Goal: Transaction & Acquisition: Register for event/course

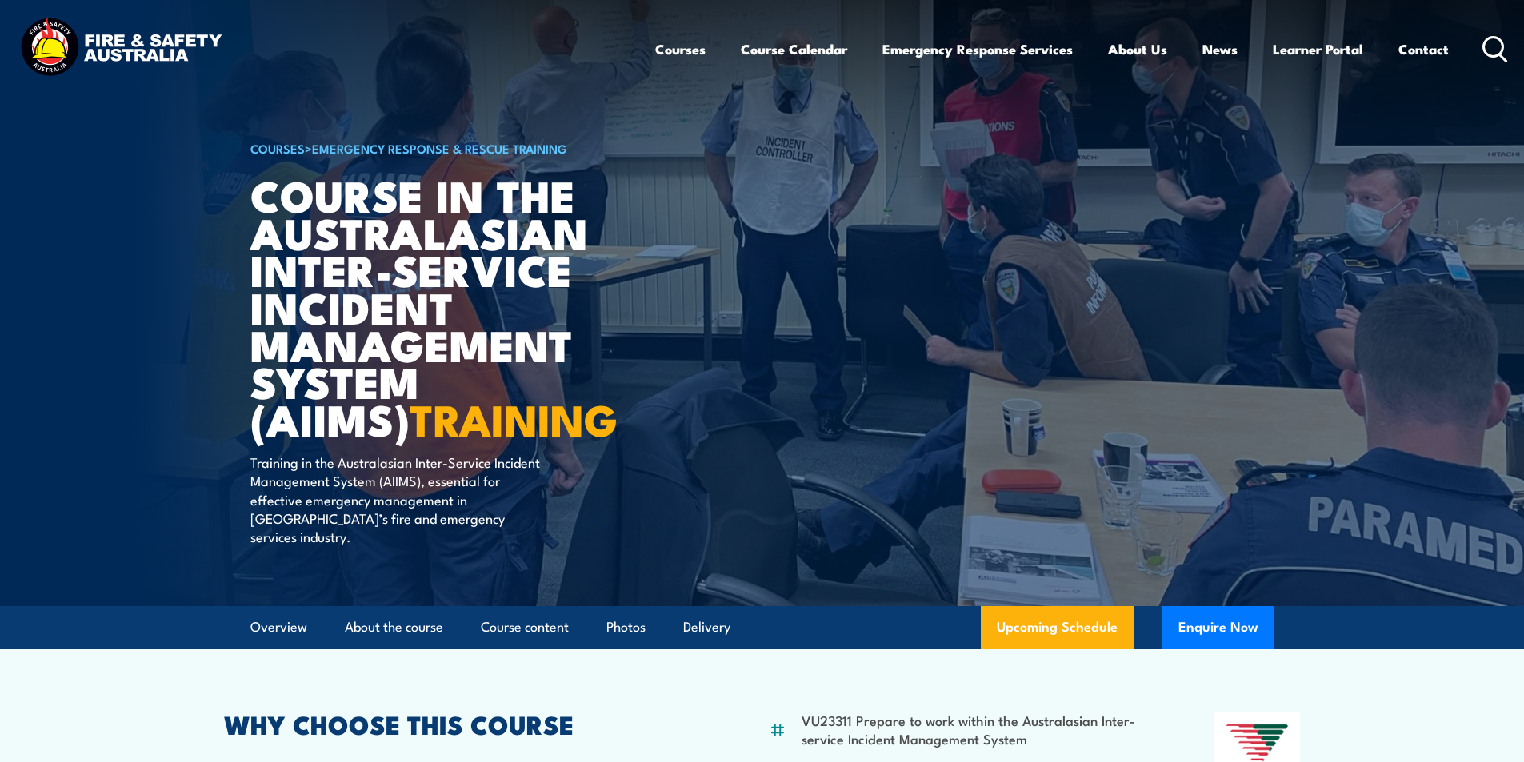
click at [1497, 46] on icon at bounding box center [1495, 49] width 26 height 26
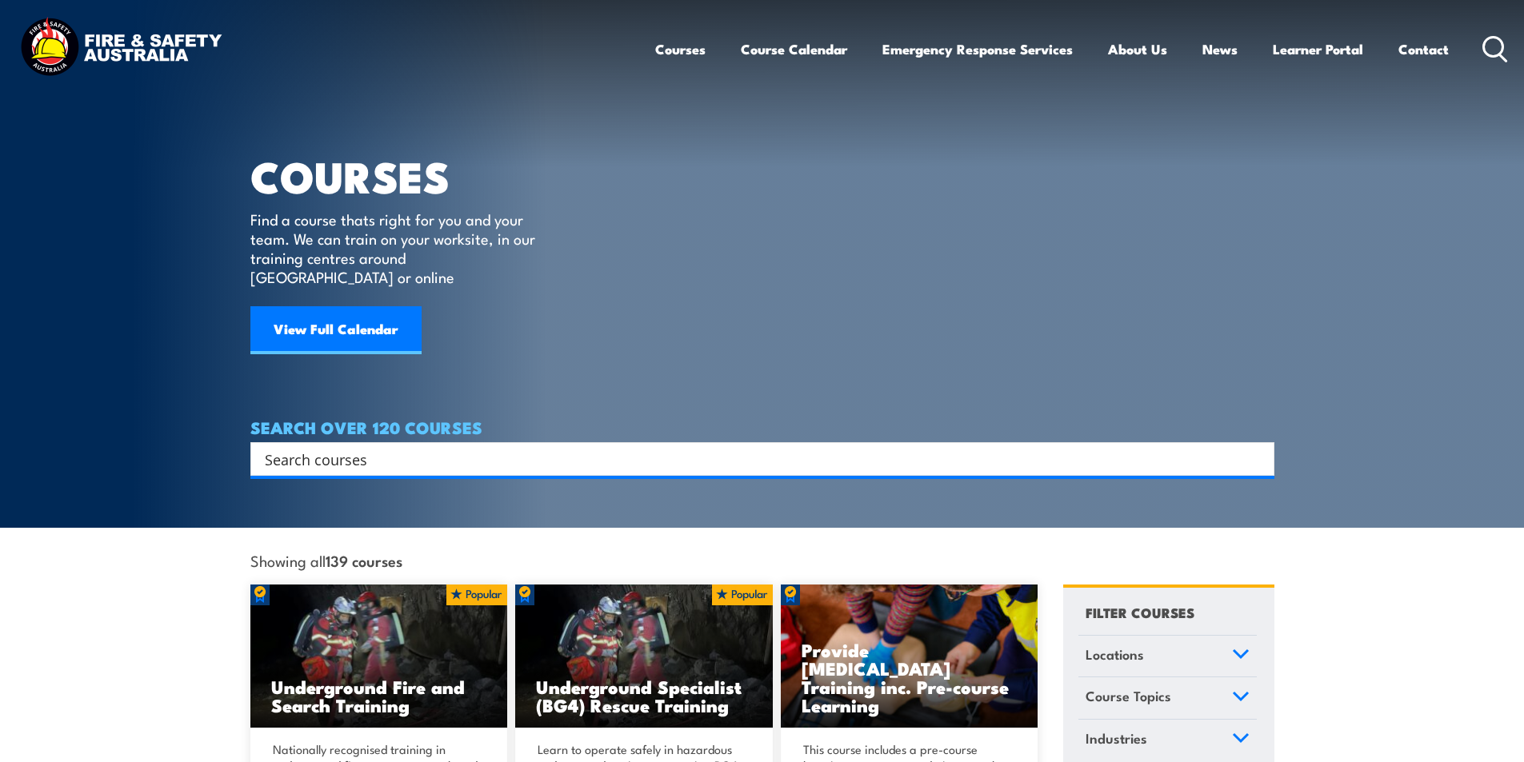
click at [331, 447] on input "Search input" at bounding box center [752, 459] width 974 height 24
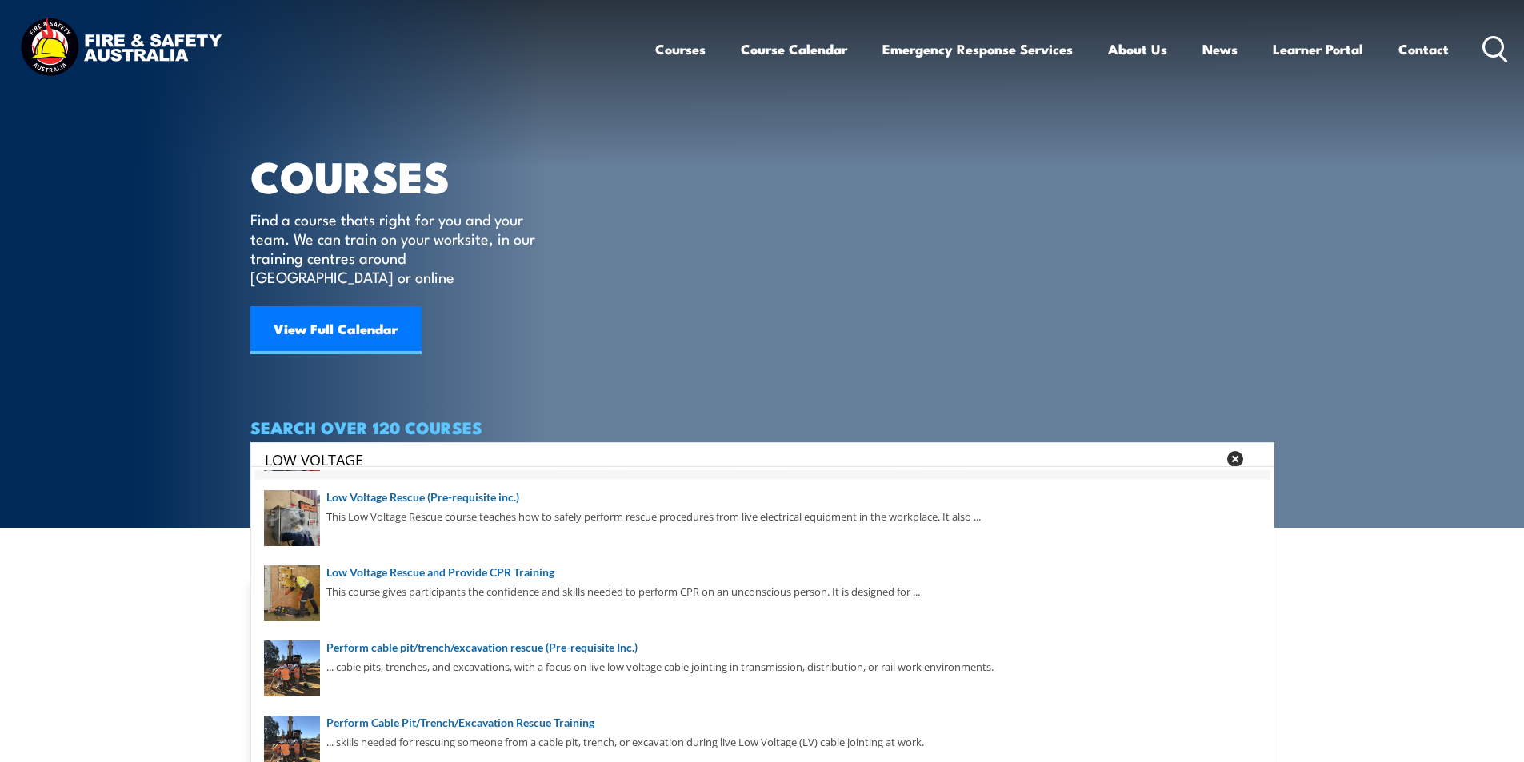
scroll to position [226, 0]
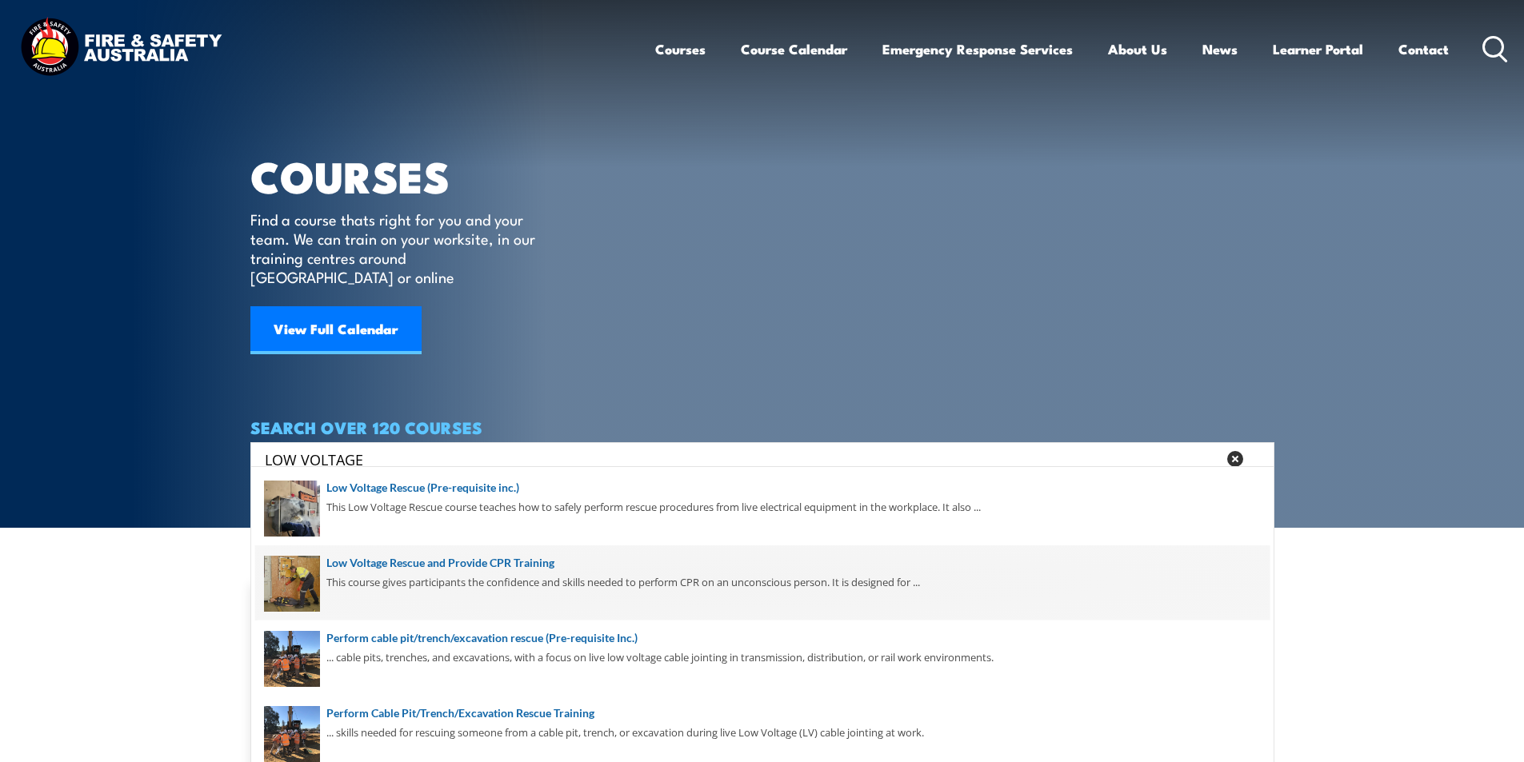
type input "LOW VOLTAGE"
click at [529, 561] on span at bounding box center [762, 582] width 1014 height 75
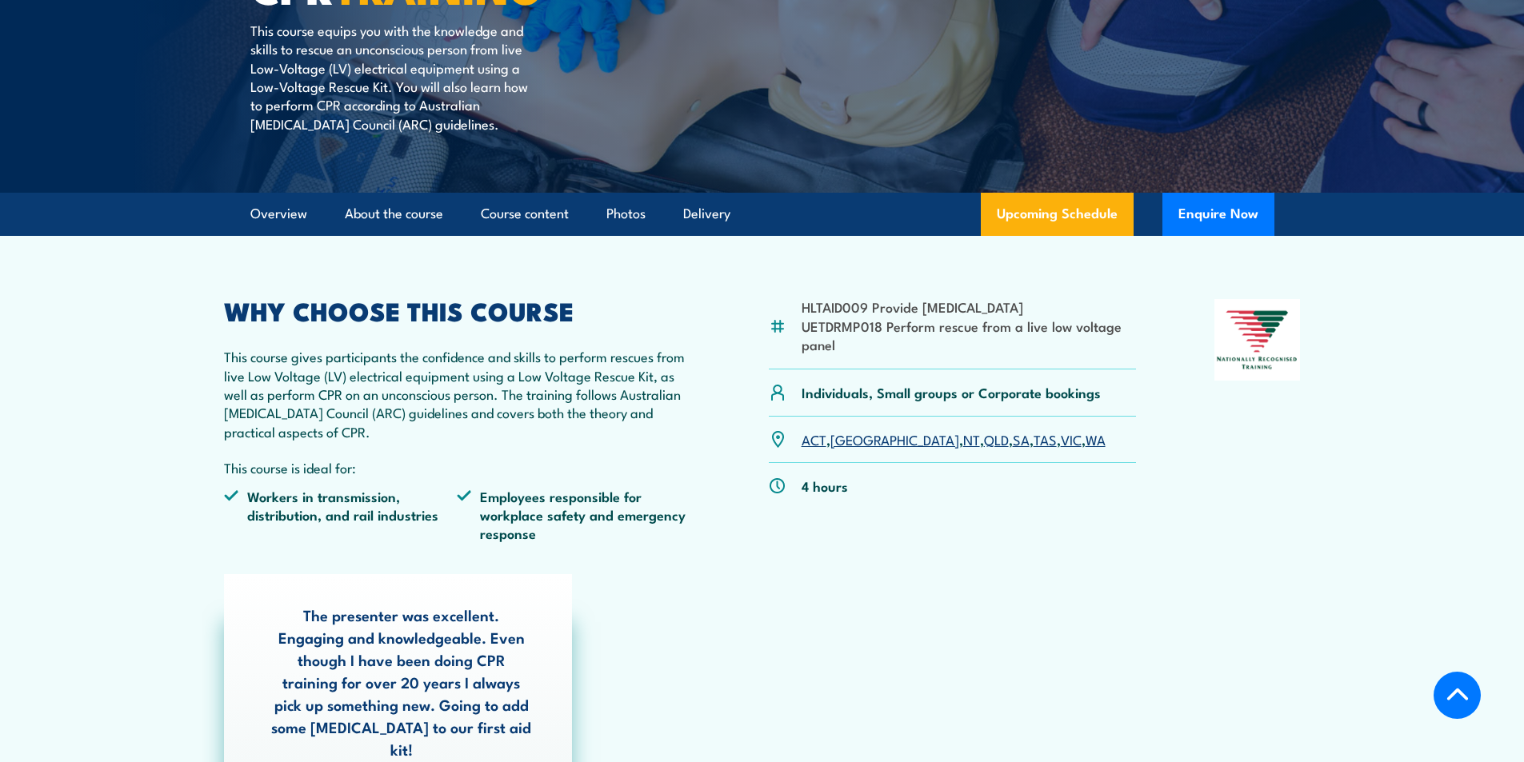
click at [984, 437] on link "QLD" at bounding box center [996, 438] width 25 height 19
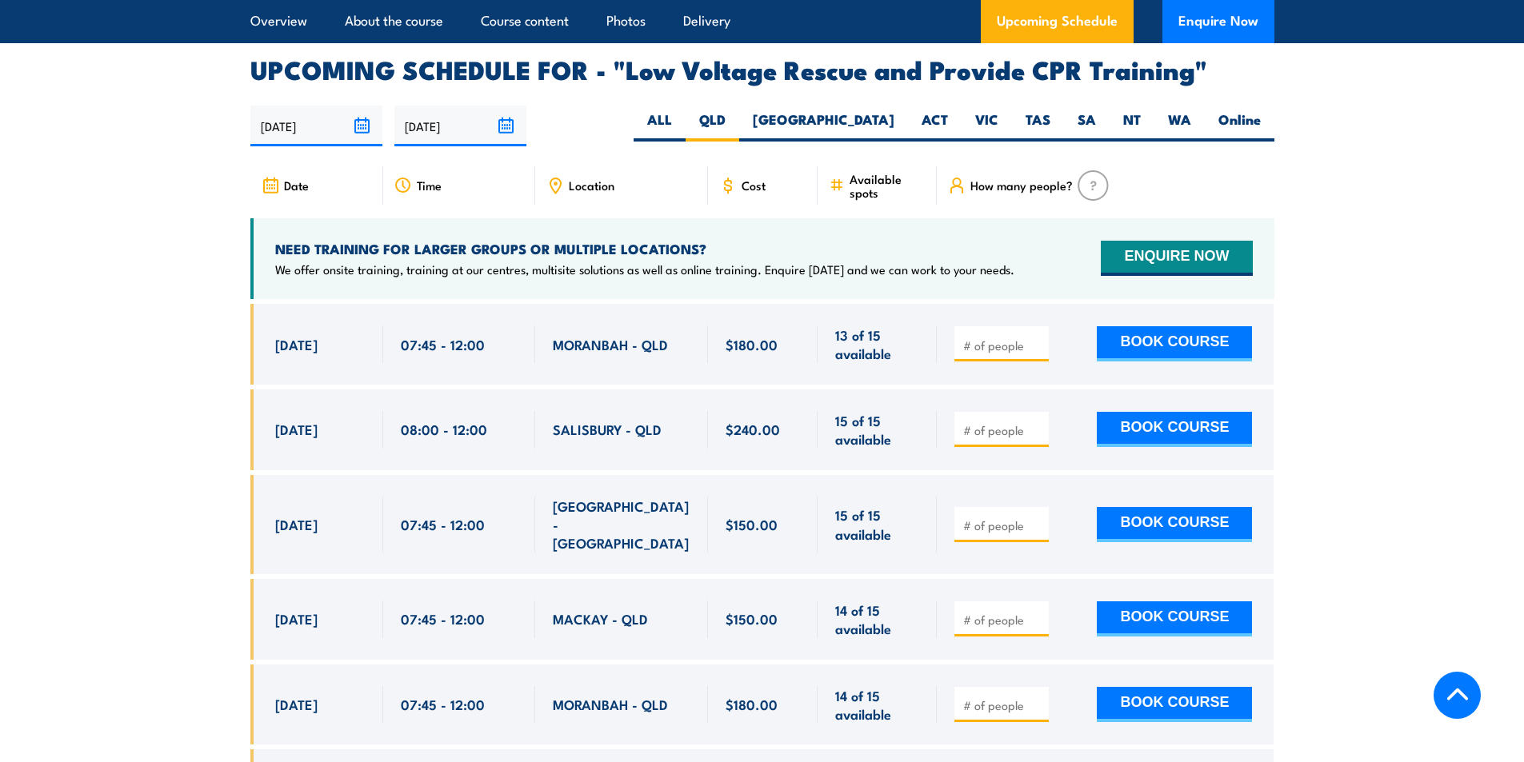
scroll to position [2771, 0]
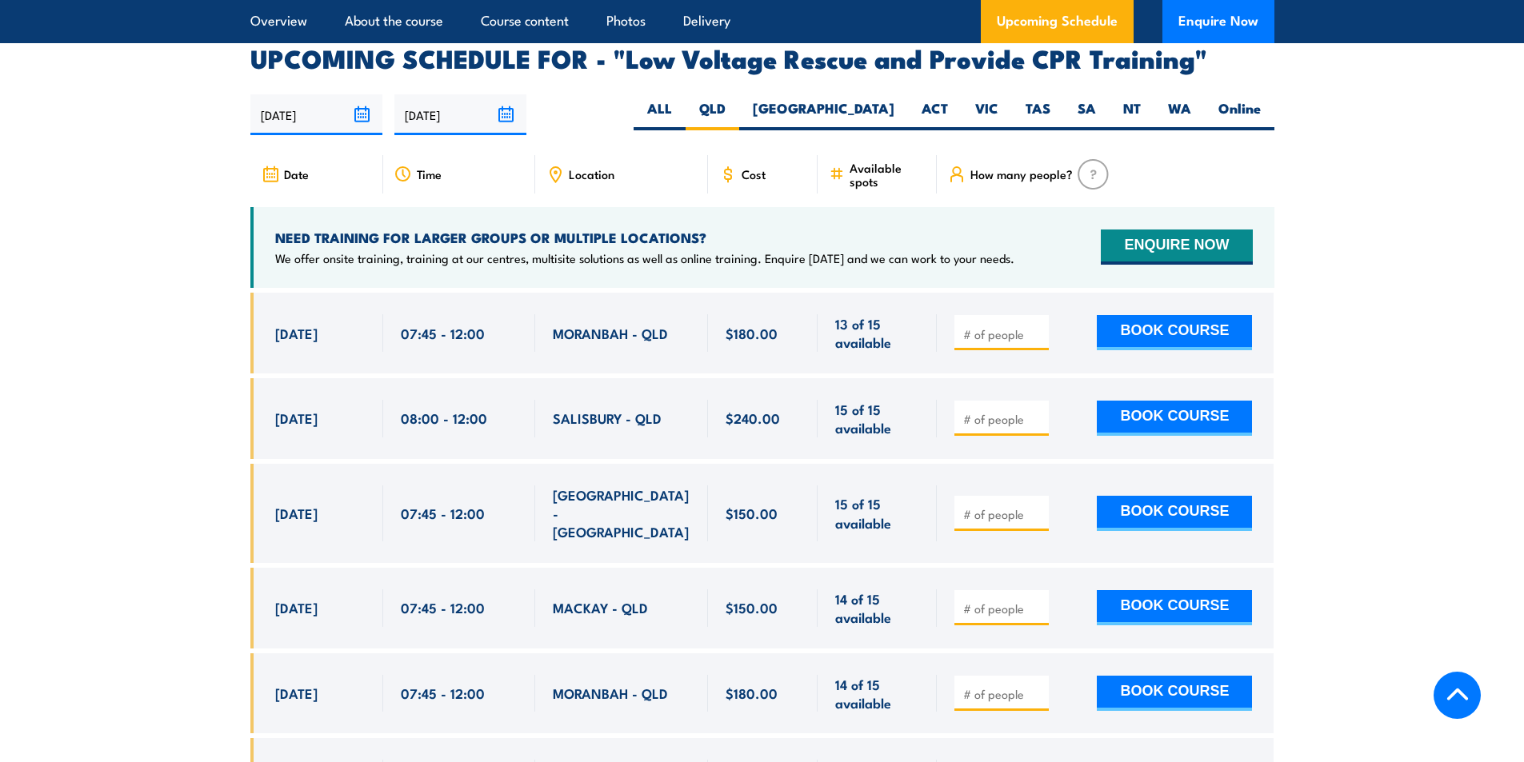
click at [1001, 326] on input "number" at bounding box center [1003, 334] width 80 height 16
type input "1"
click at [1169, 315] on button "BOOK COURSE" at bounding box center [1174, 332] width 155 height 35
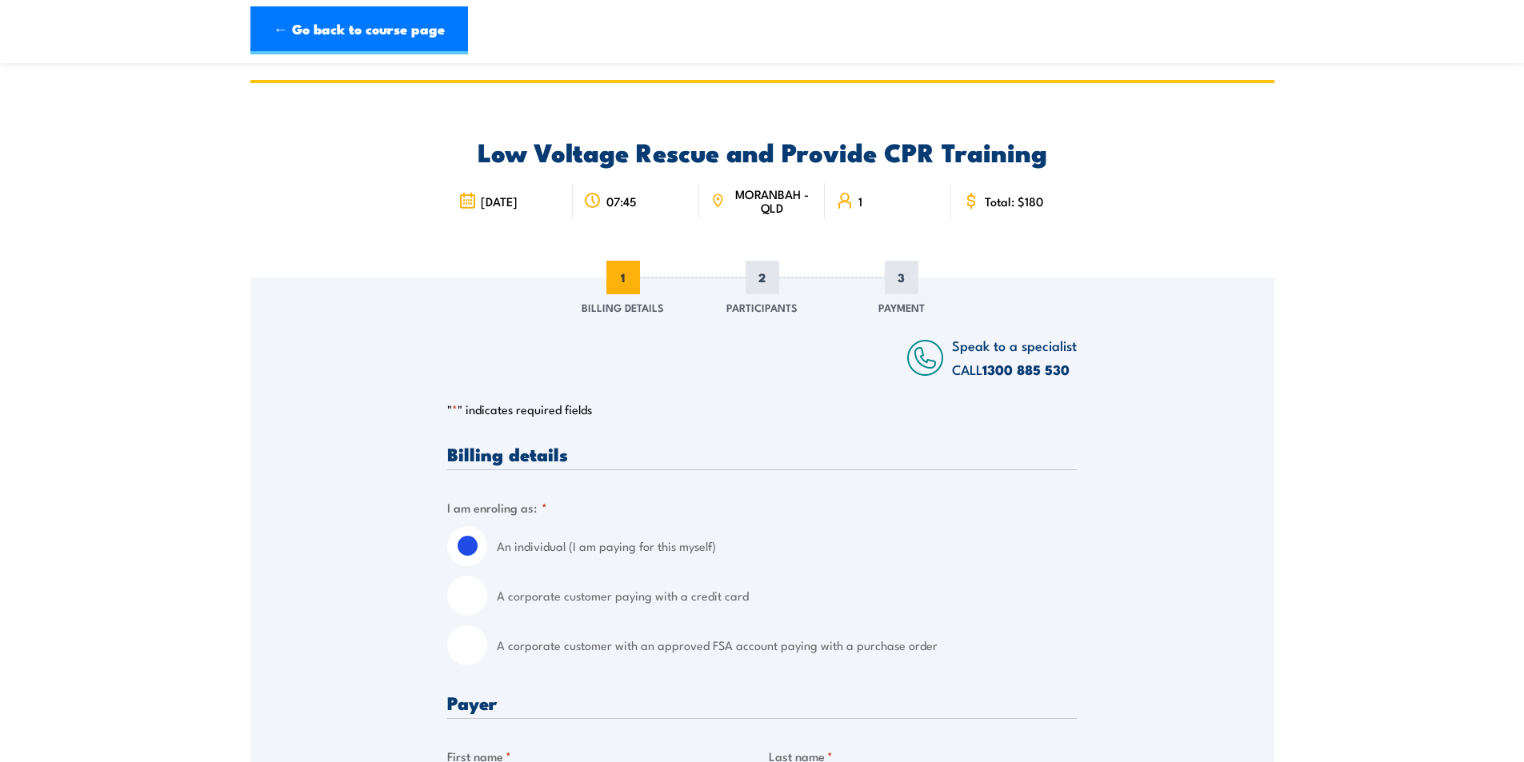
scroll to position [400, 0]
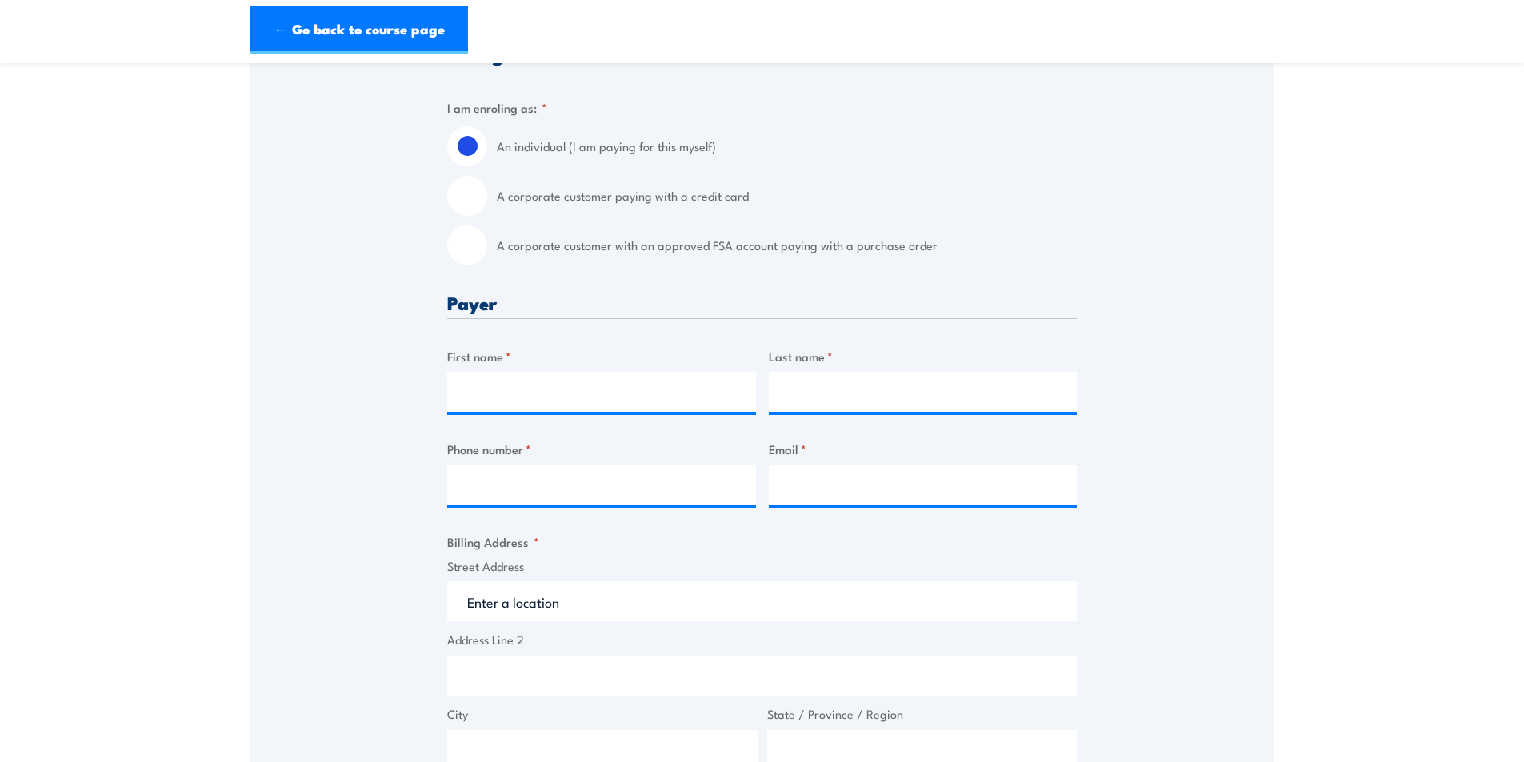
click at [551, 240] on label "A corporate customer with an approved FSA account paying with a purchase order" at bounding box center [787, 246] width 580 height 40
click at [487, 240] on input "A corporate customer with an approved FSA account paying with a purchase order" at bounding box center [467, 246] width 40 height 40
radio input "true"
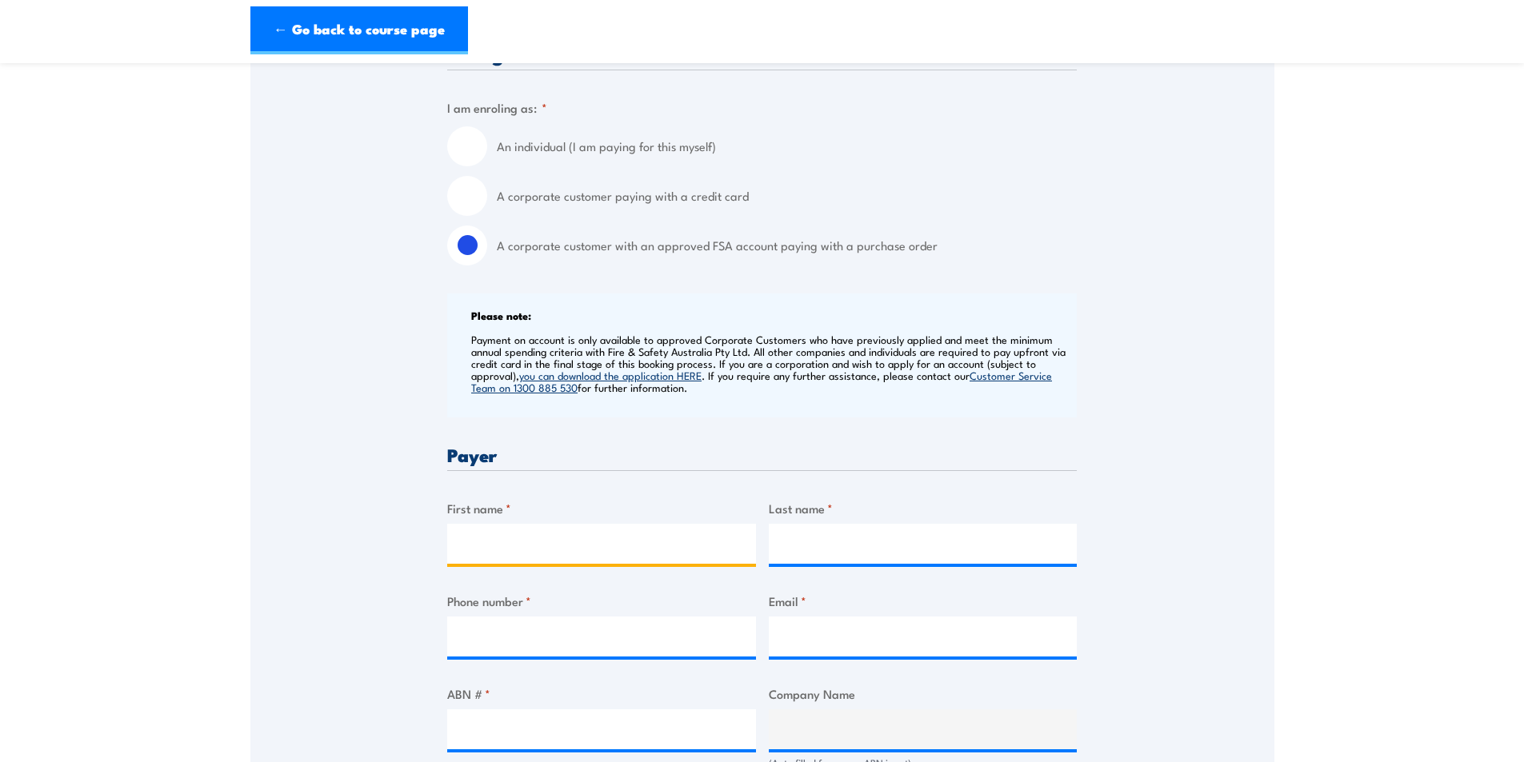
click at [491, 545] on input "First name *" at bounding box center [601, 544] width 309 height 40
type input "[PERSON_NAME]"
type input "0749404354"
type input "[EMAIL_ADDRESS][DOMAIN_NAME]"
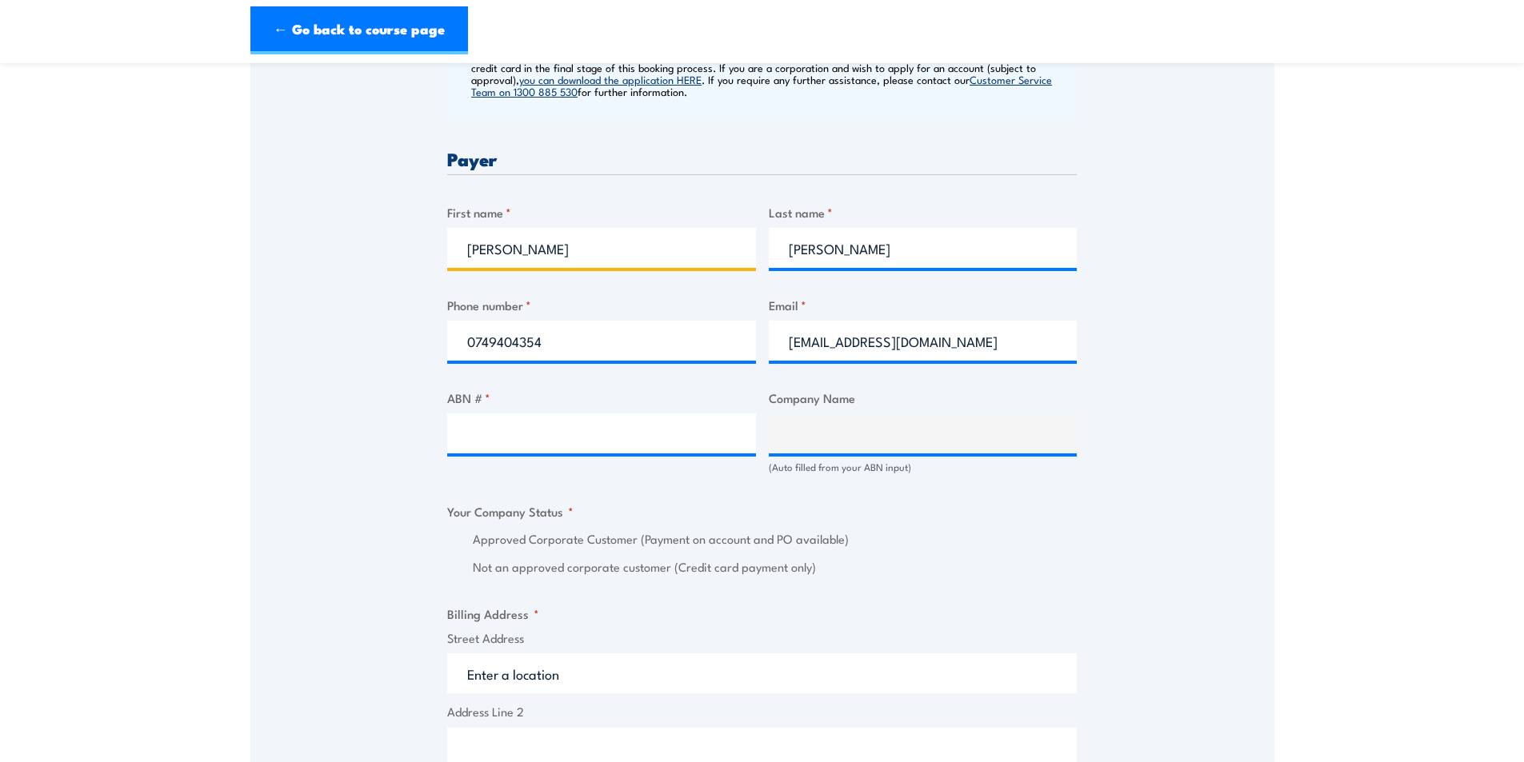
scroll to position [880, 0]
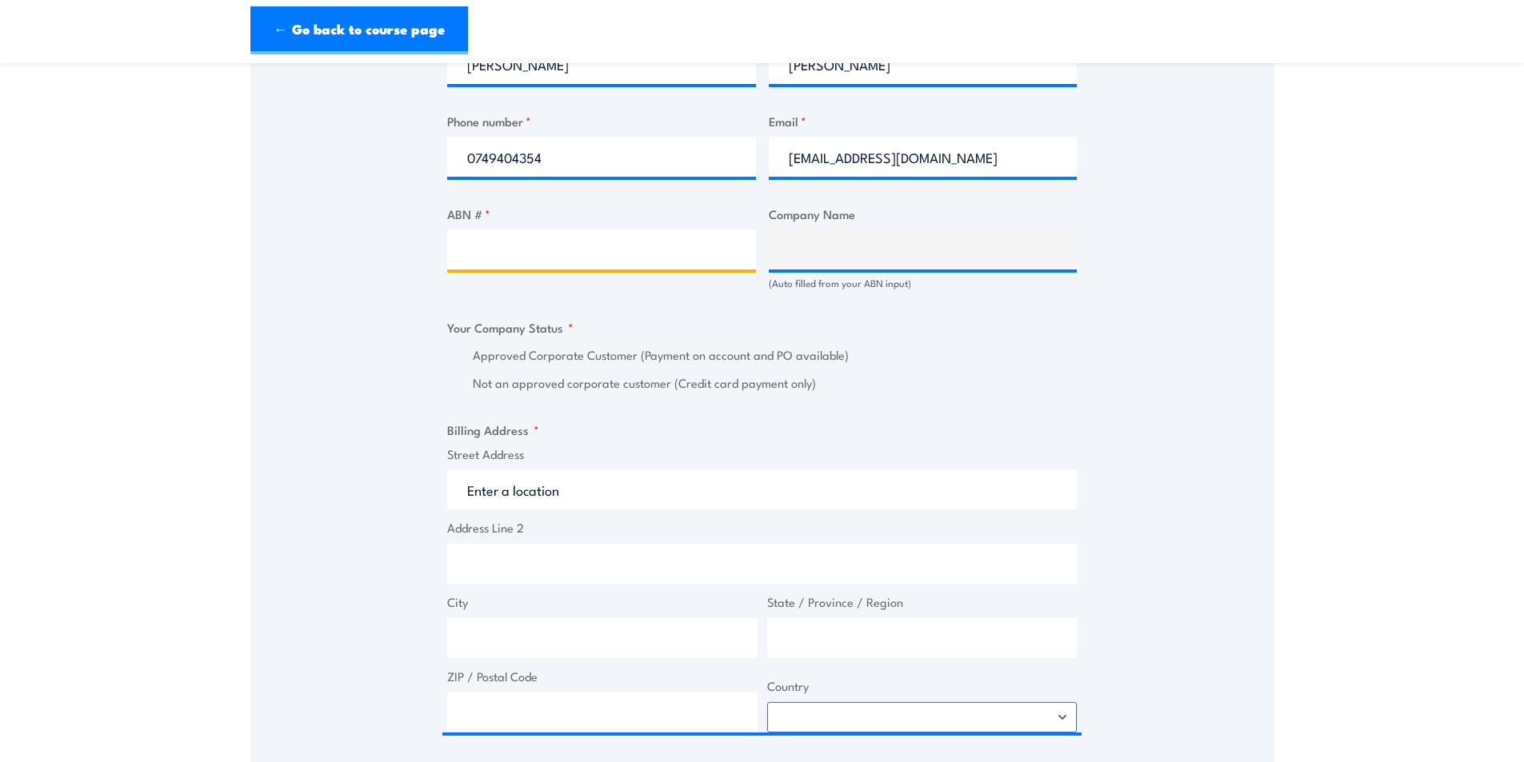
click at [519, 246] on input "ABN # *" at bounding box center [601, 250] width 309 height 40
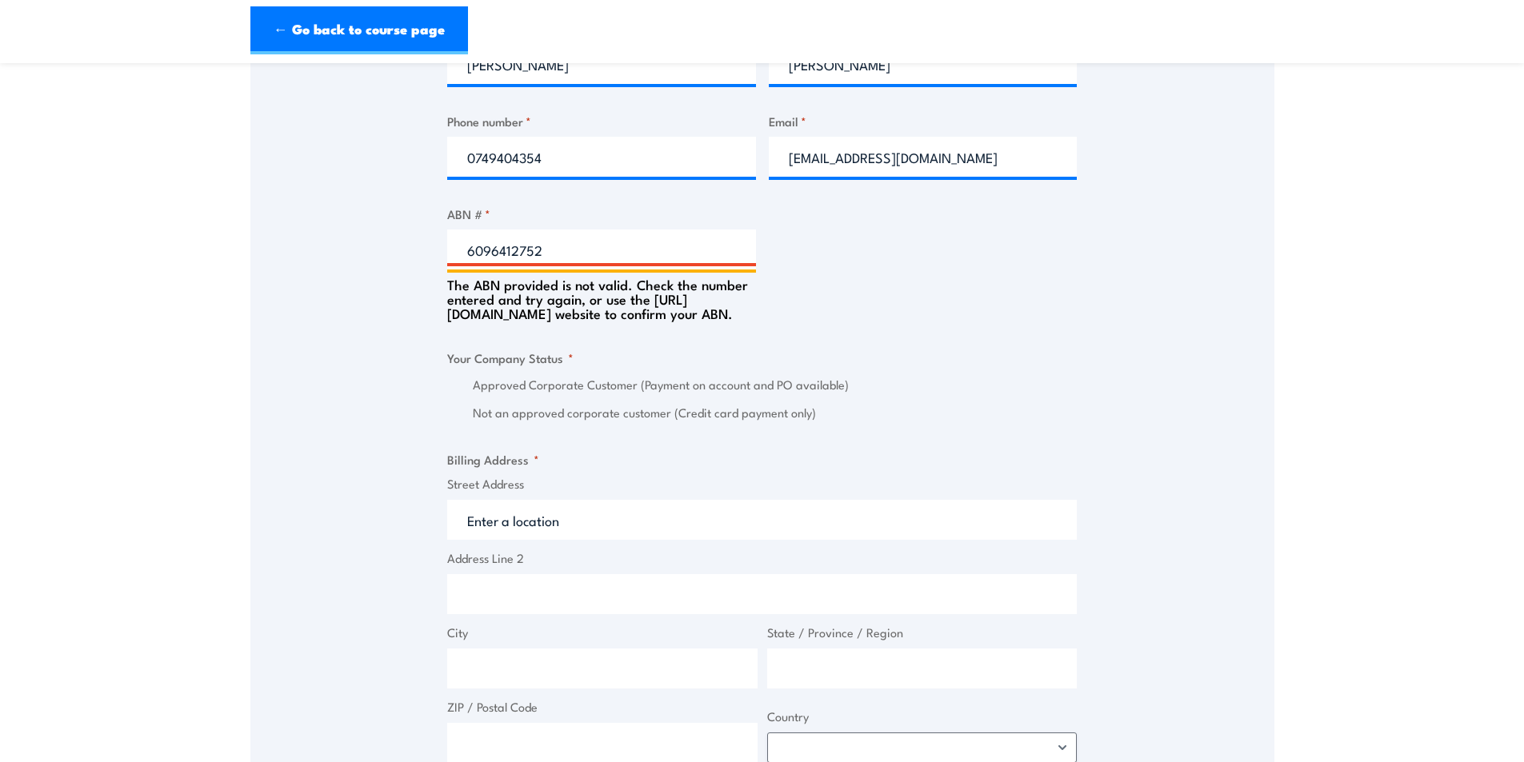
type input "67096412752"
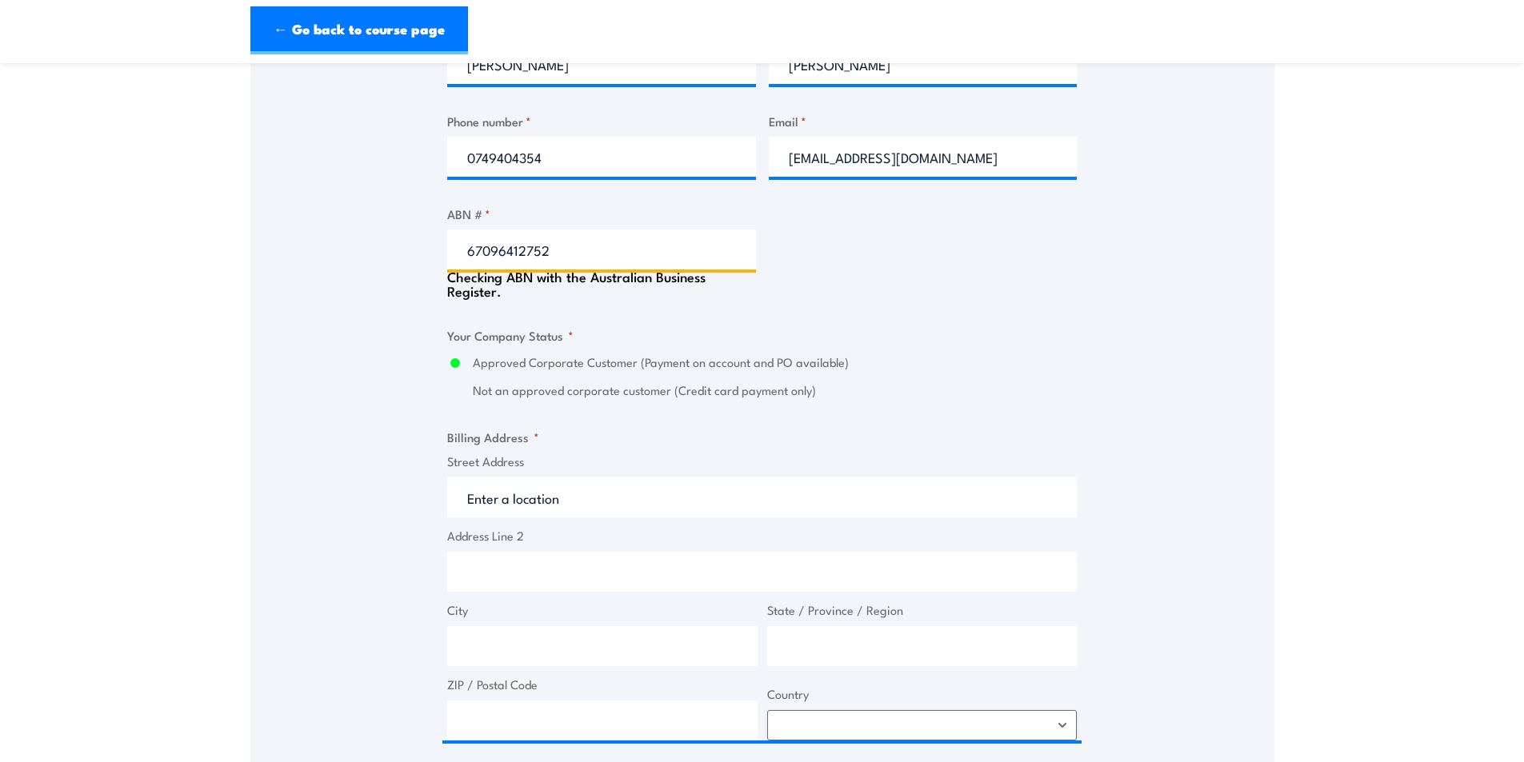
type input "BM ALLIANCE COAL OPERATIONS PTY LIMITED"
radio input "true"
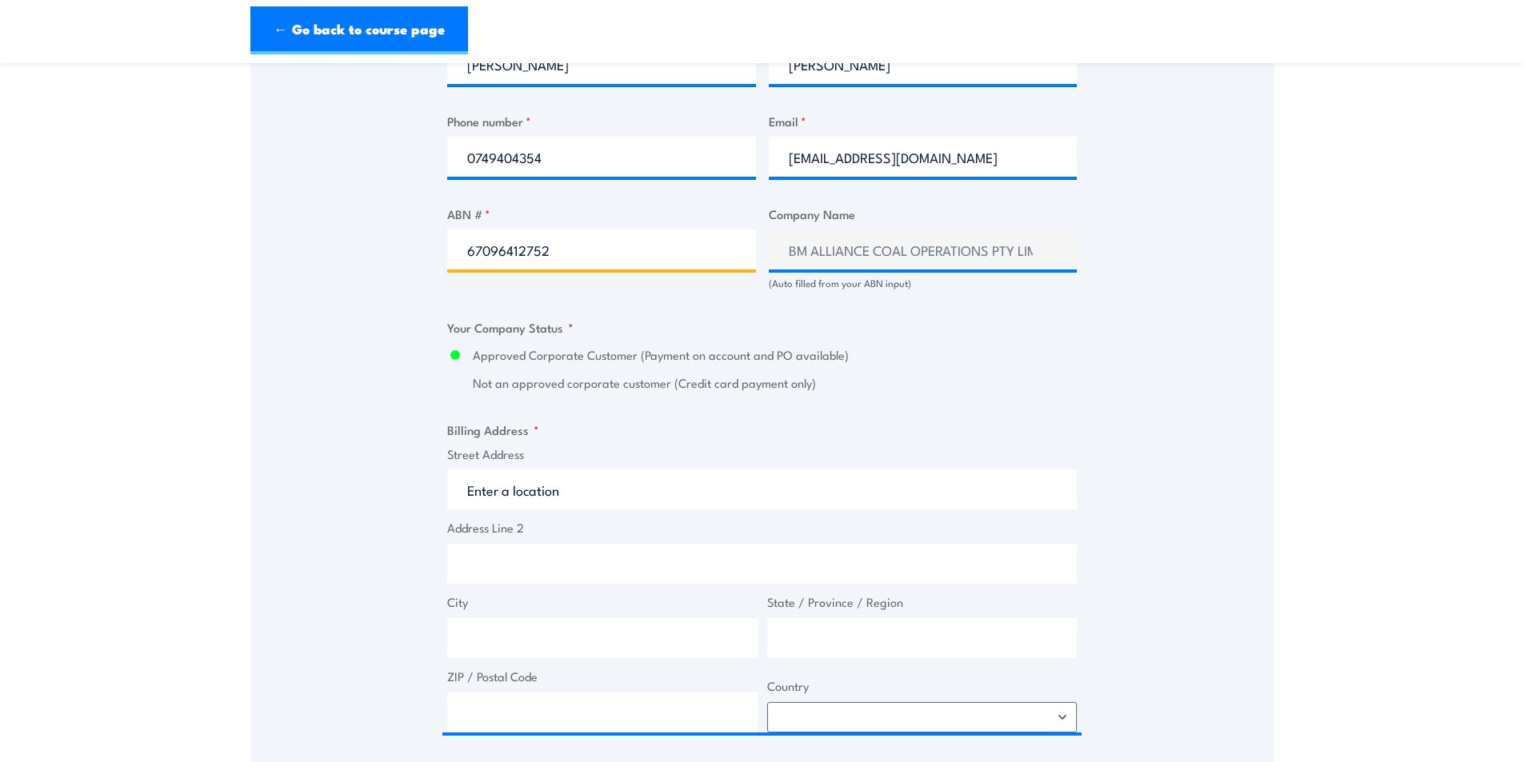
type input "67096412752"
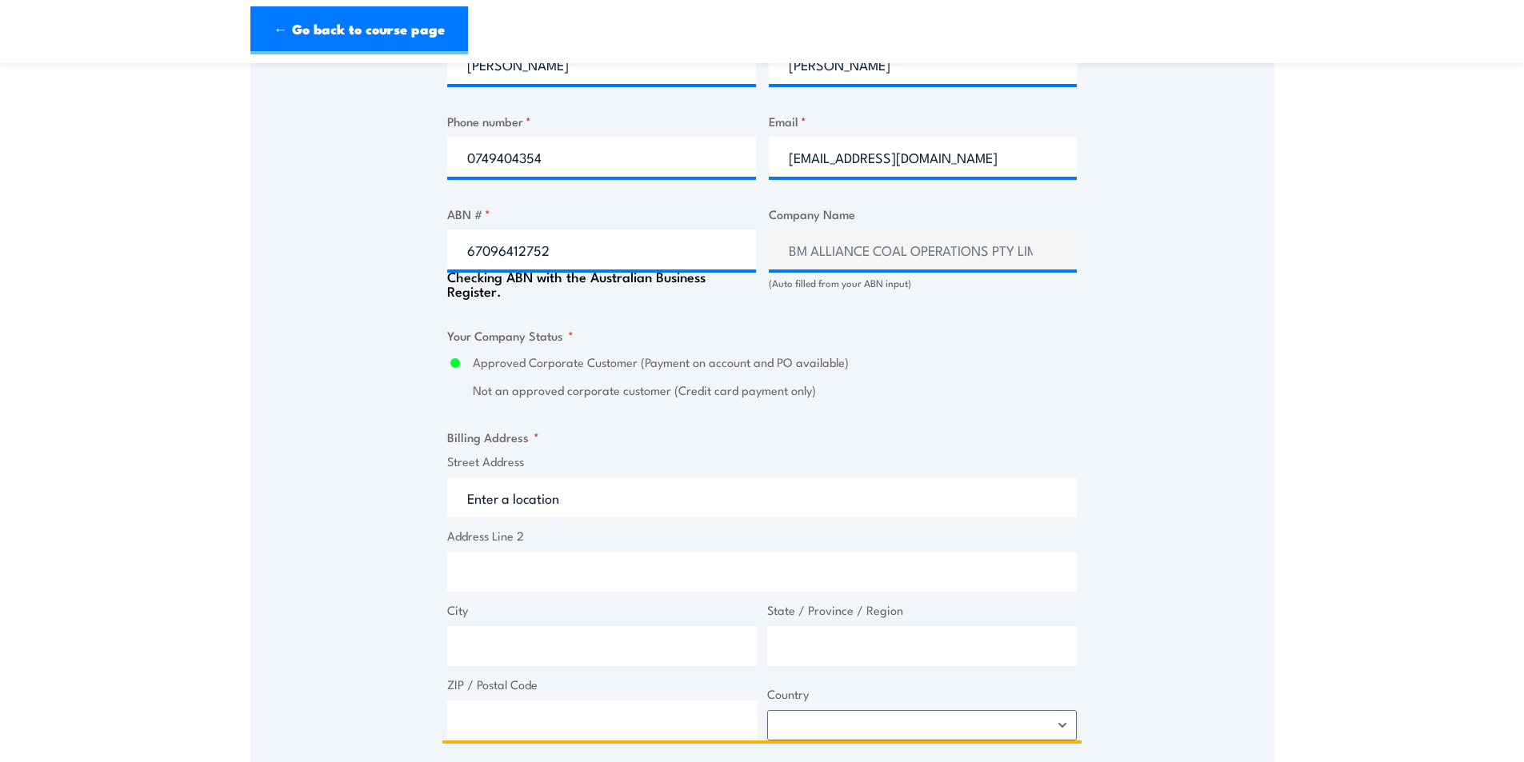
click at [556, 489] on input "Street Address" at bounding box center [761, 497] width 629 height 40
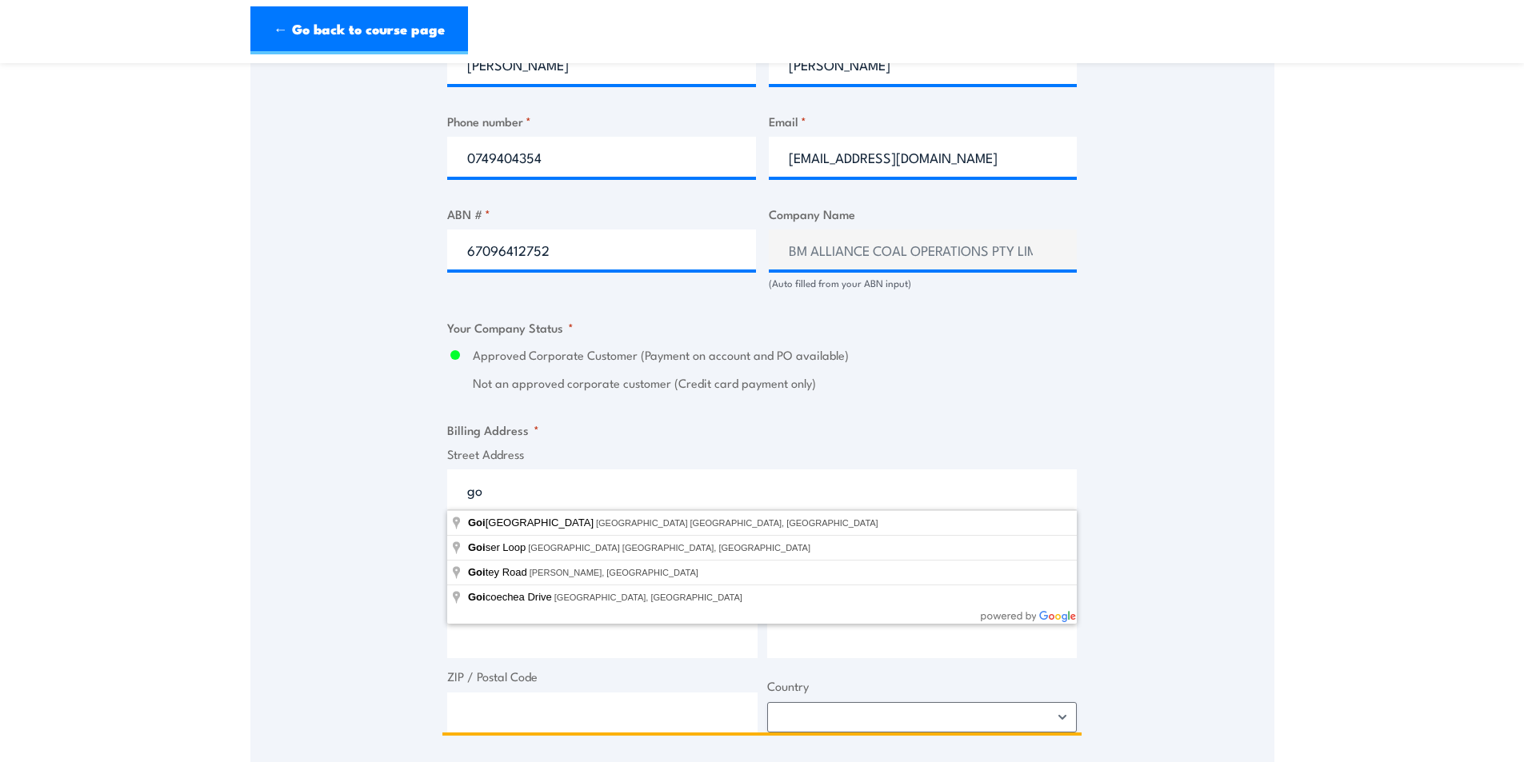
type input "g"
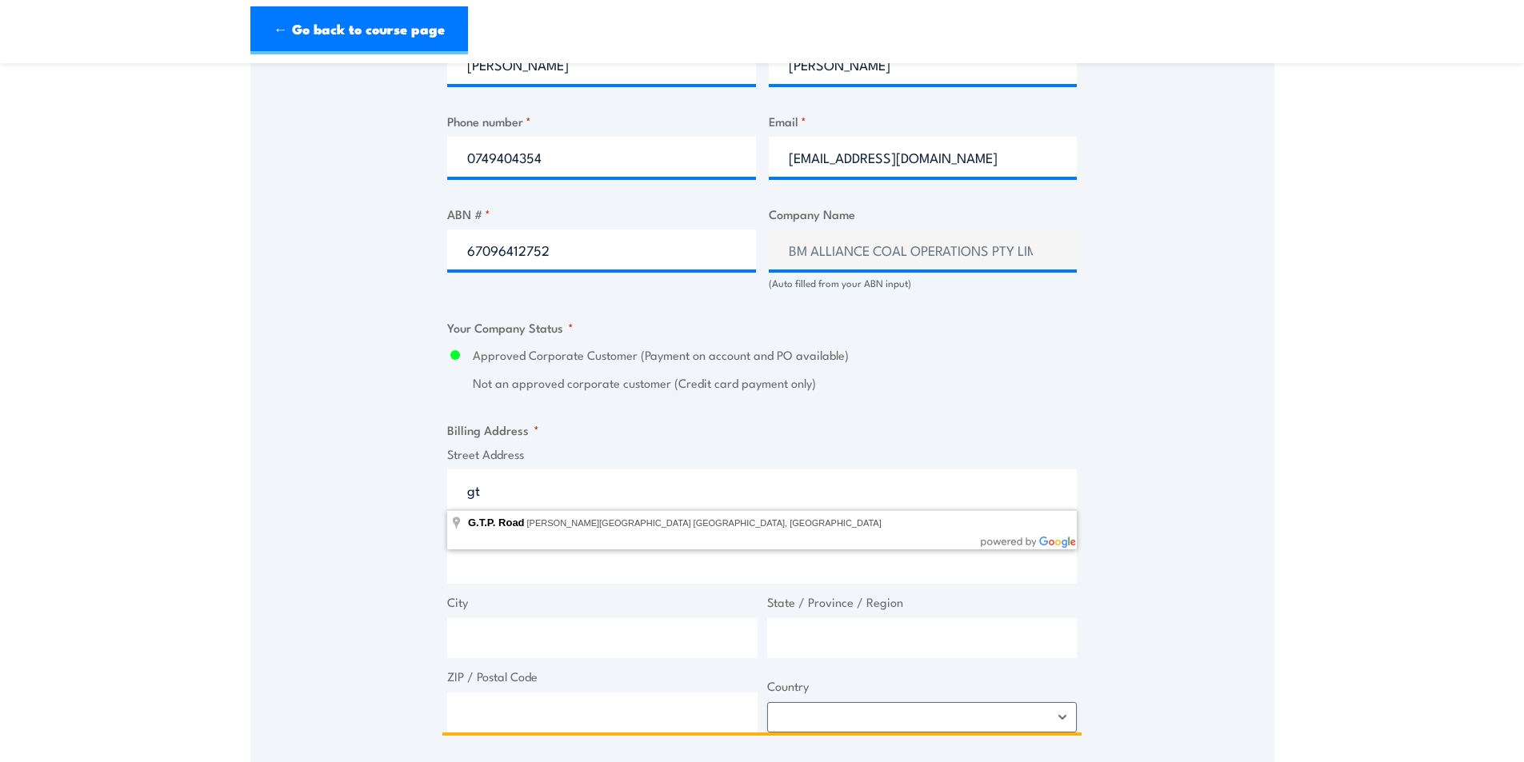
type input "g"
type input "GPO Box 1389"
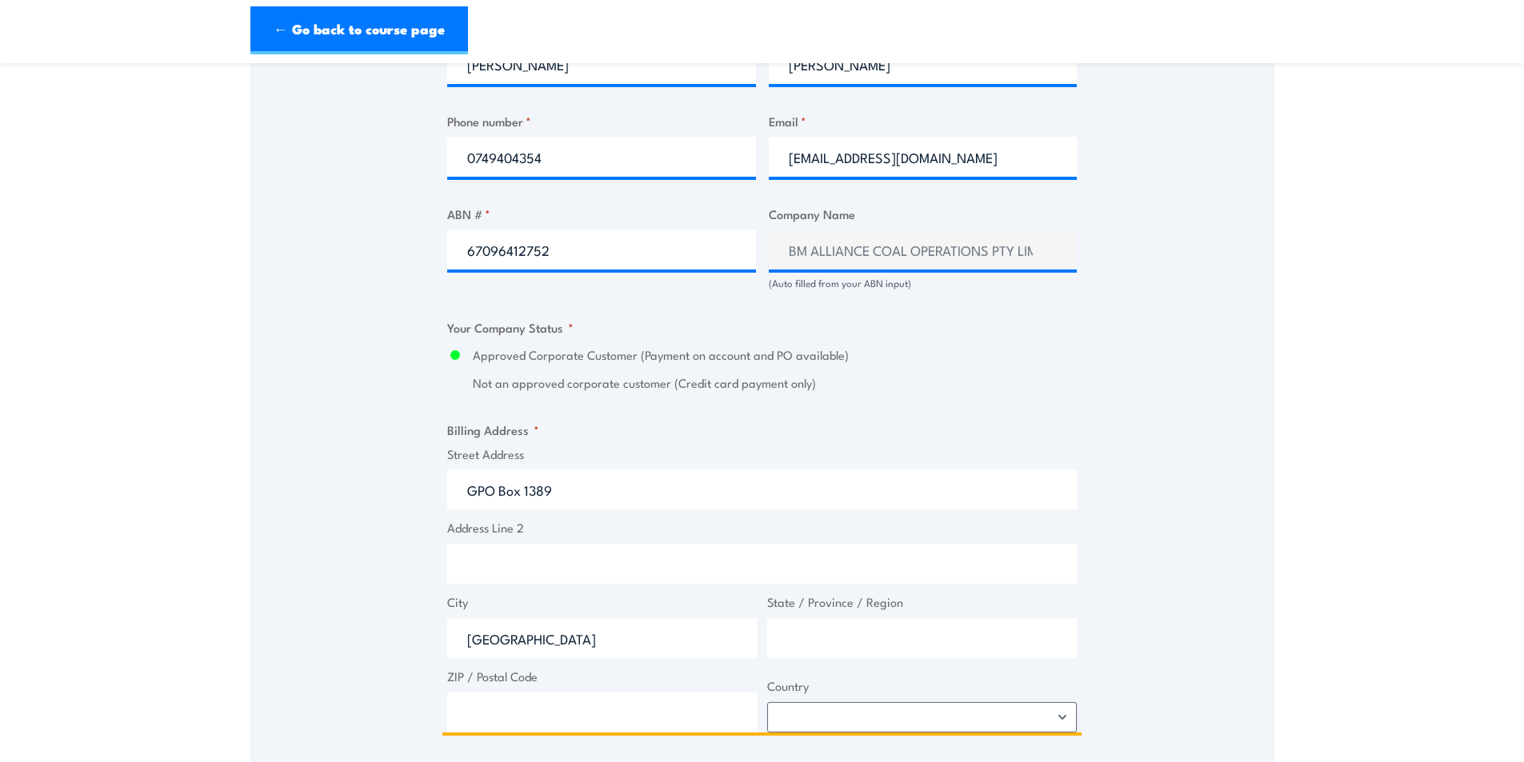
type input "[GEOGRAPHIC_DATA]"
type input "4001"
select select "[GEOGRAPHIC_DATA]"
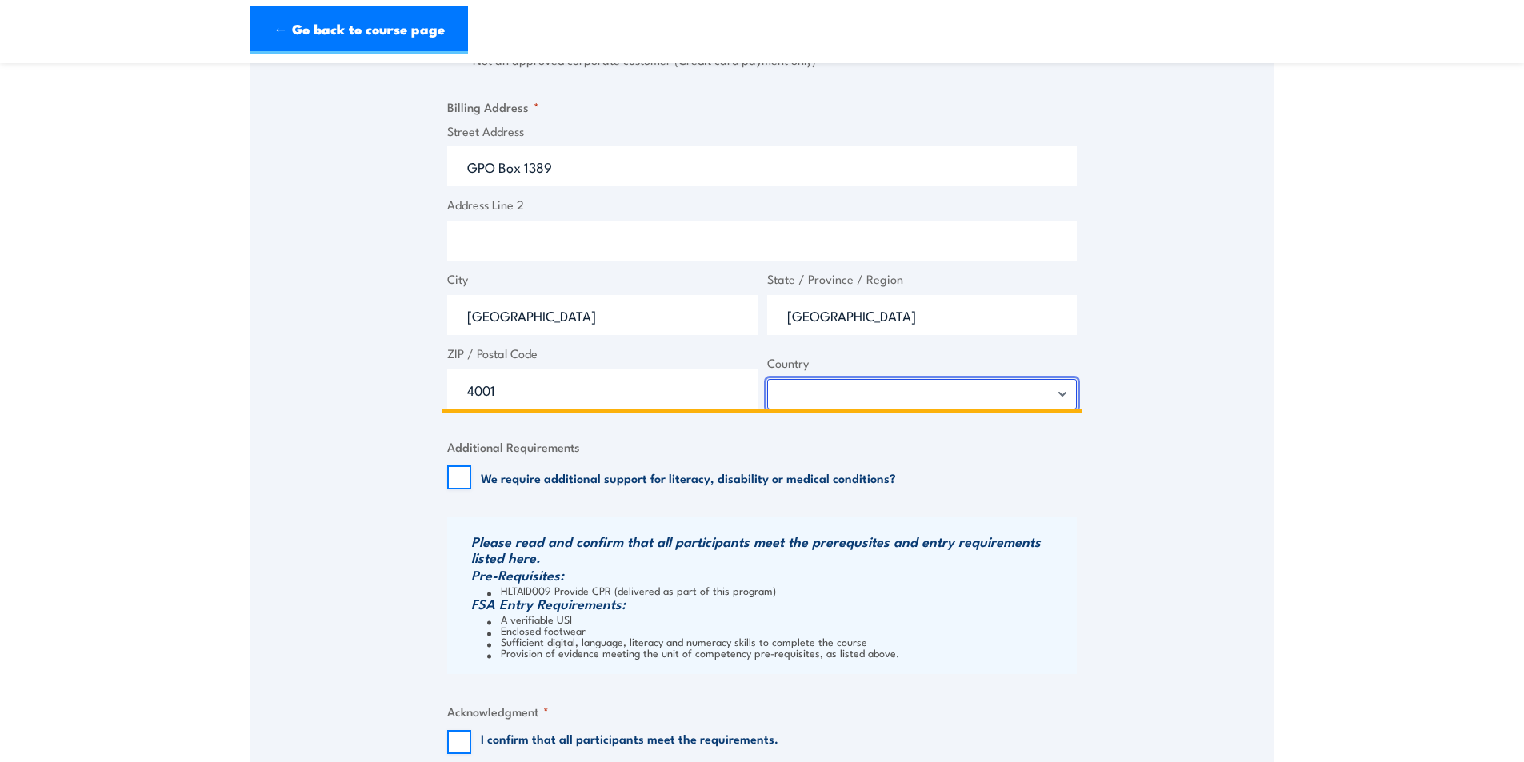
scroll to position [1280, 0]
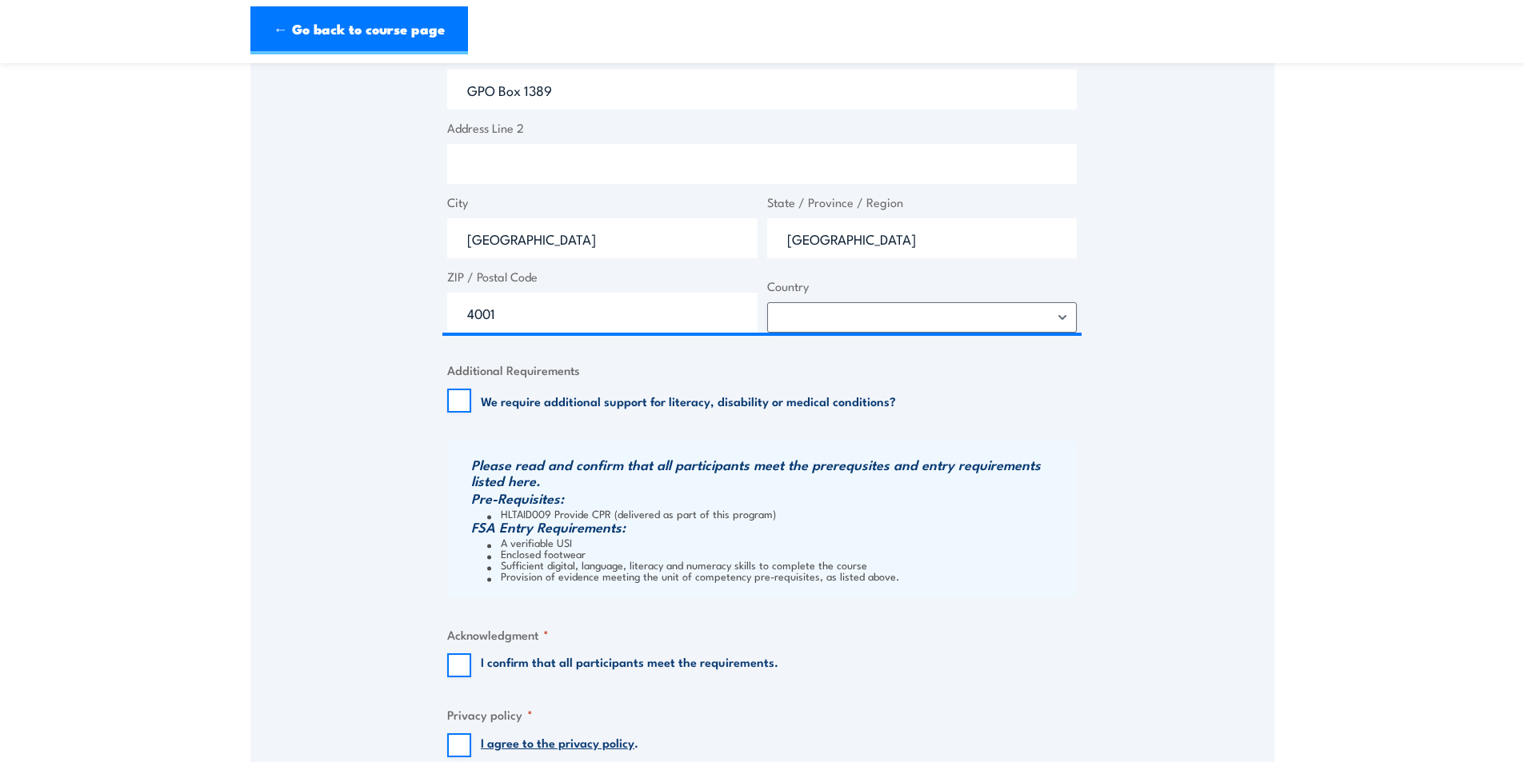
drag, startPoint x: 475, startPoint y: 665, endPoint x: 457, endPoint y: 674, distance: 20.0
click at [473, 665] on div "I confirm that all participants meet the requirements." at bounding box center [612, 665] width 331 height 24
drag, startPoint x: 449, startPoint y: 666, endPoint x: 453, endPoint y: 676, distance: 10.4
click at [449, 667] on input "I confirm that all participants meet the requirements." at bounding box center [459, 665] width 24 height 24
checkbox input "true"
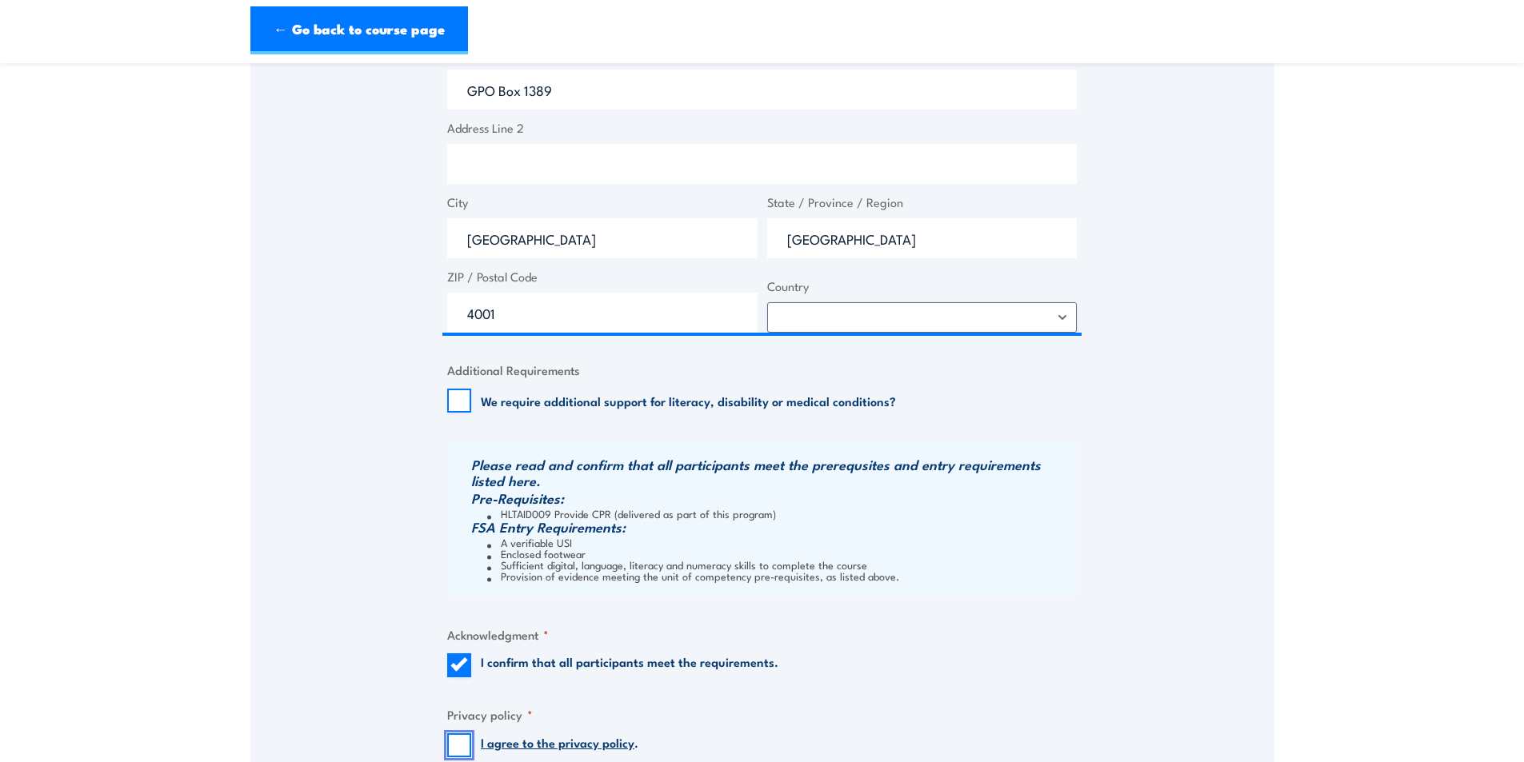
click at [460, 737] on input "I agree to the privacy policy ." at bounding box center [459, 745] width 24 height 24
checkbox input "true"
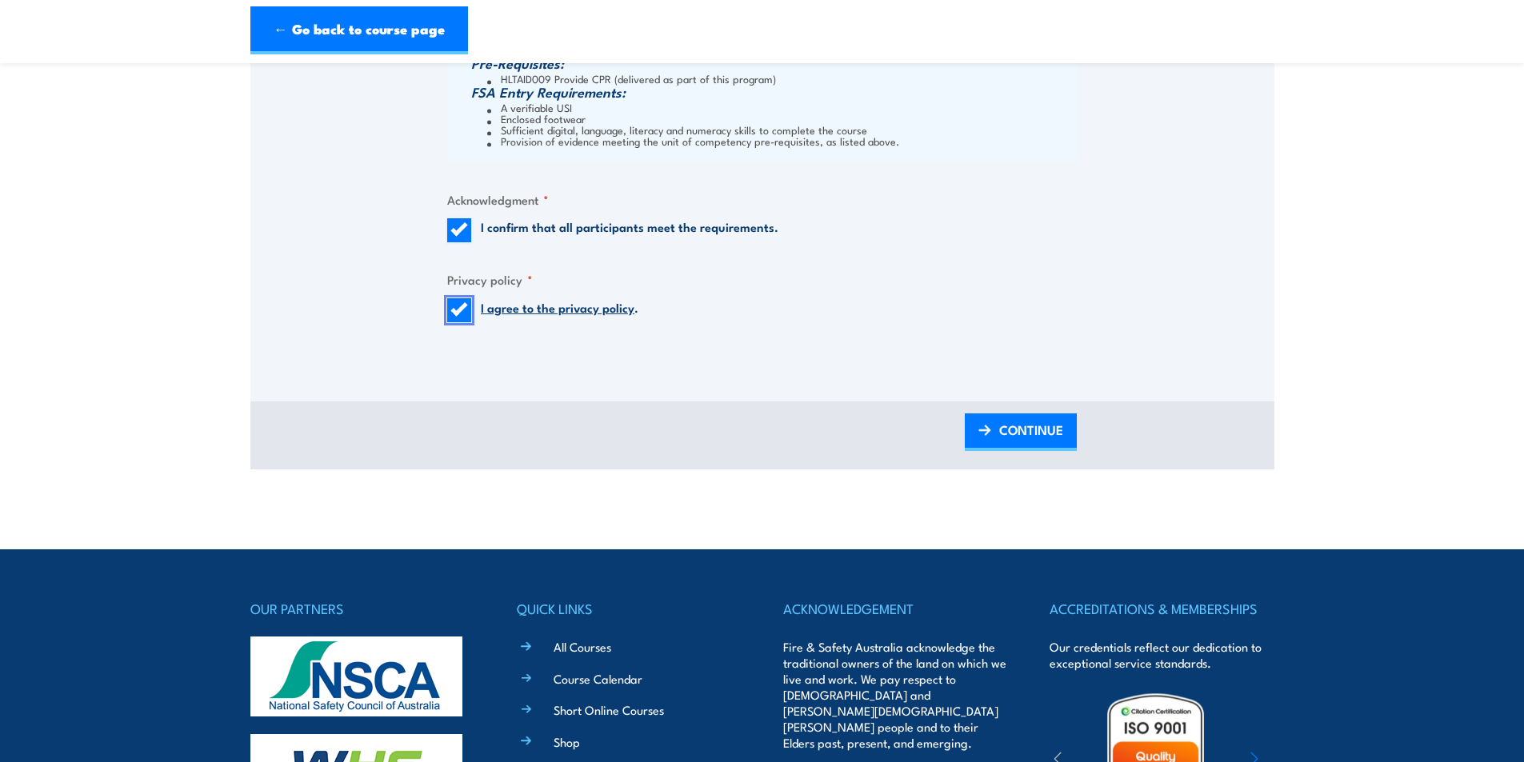
scroll to position [1839, 0]
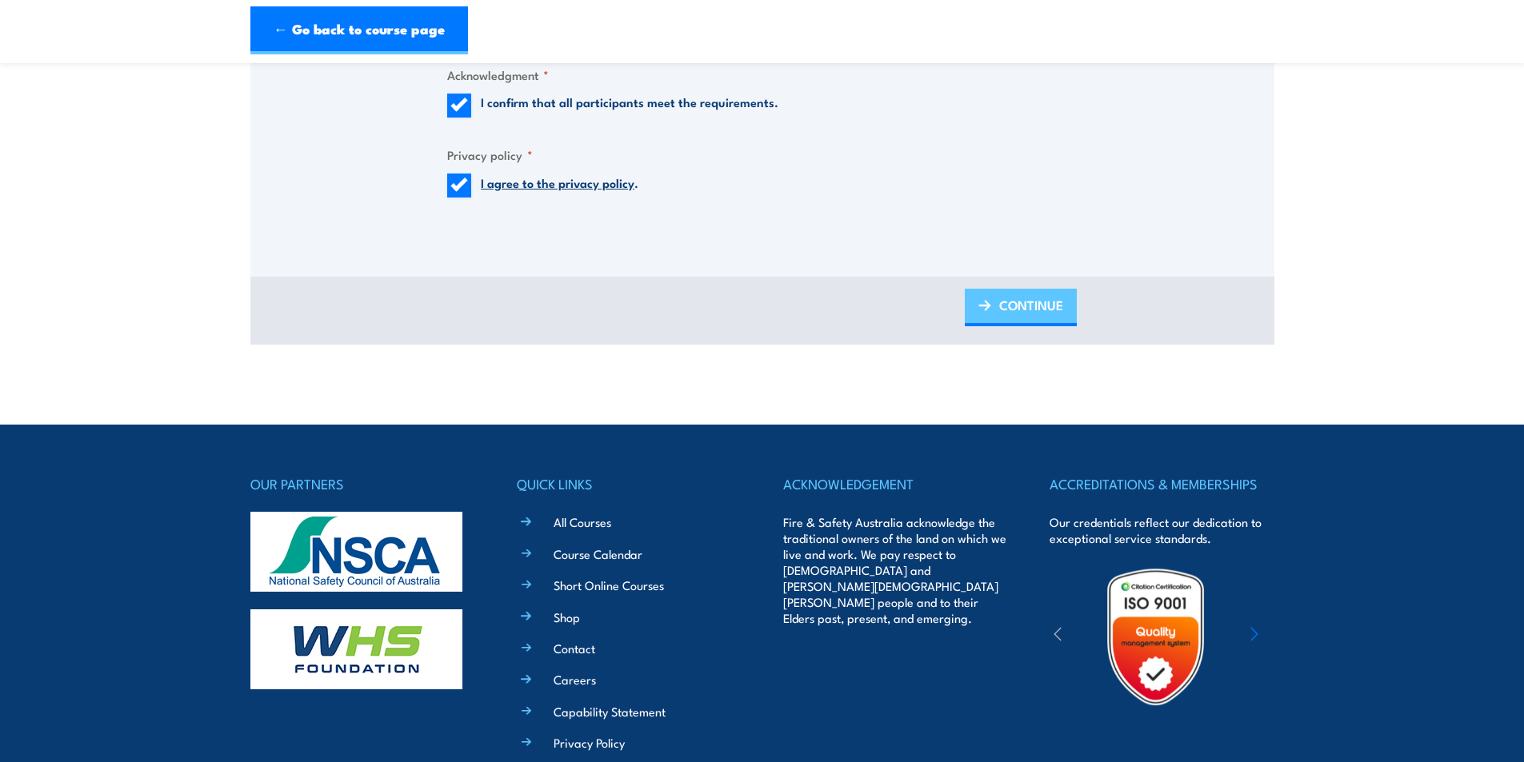
click at [1046, 305] on span "CONTINUE" at bounding box center [1031, 305] width 64 height 42
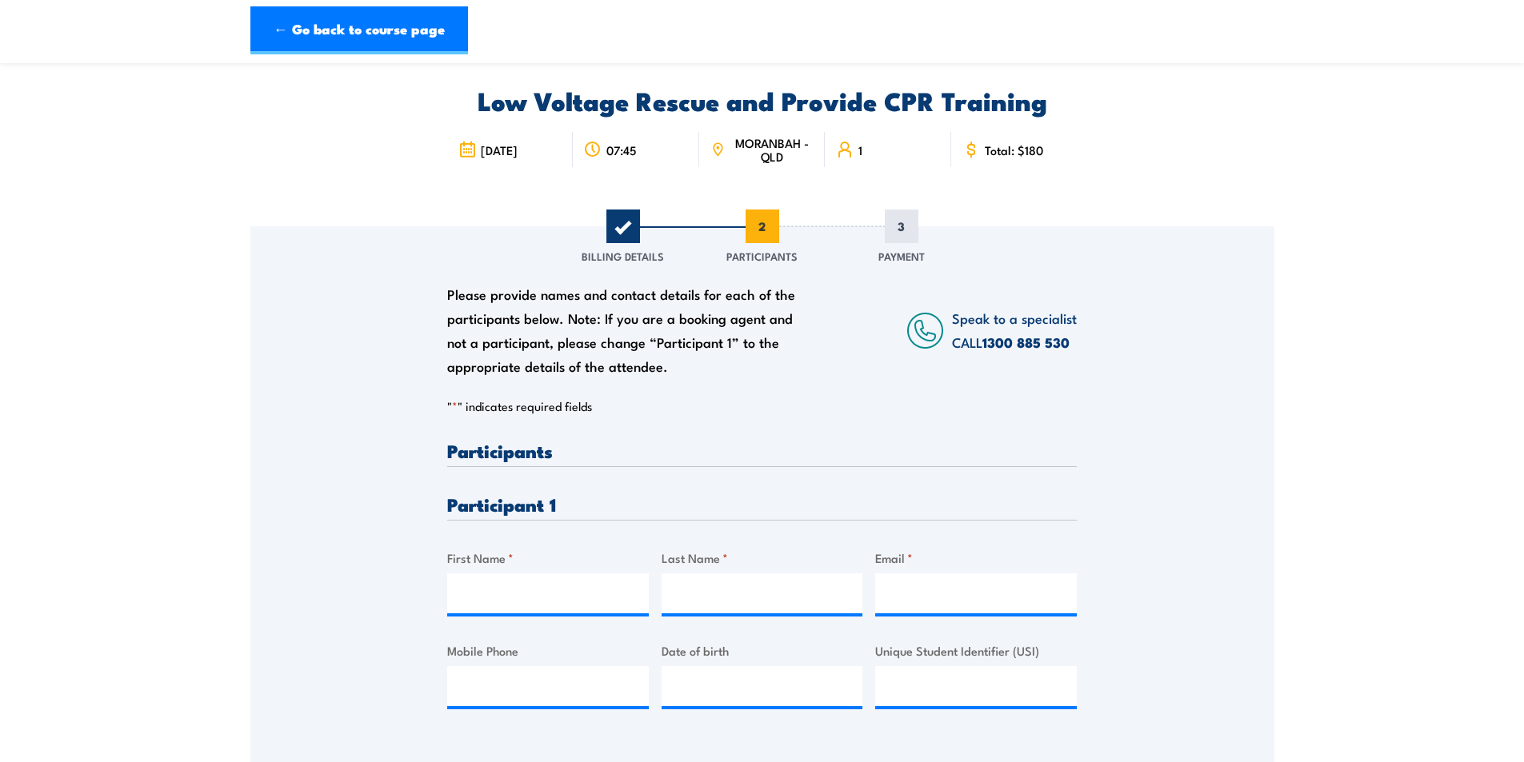
scroll to position [0, 0]
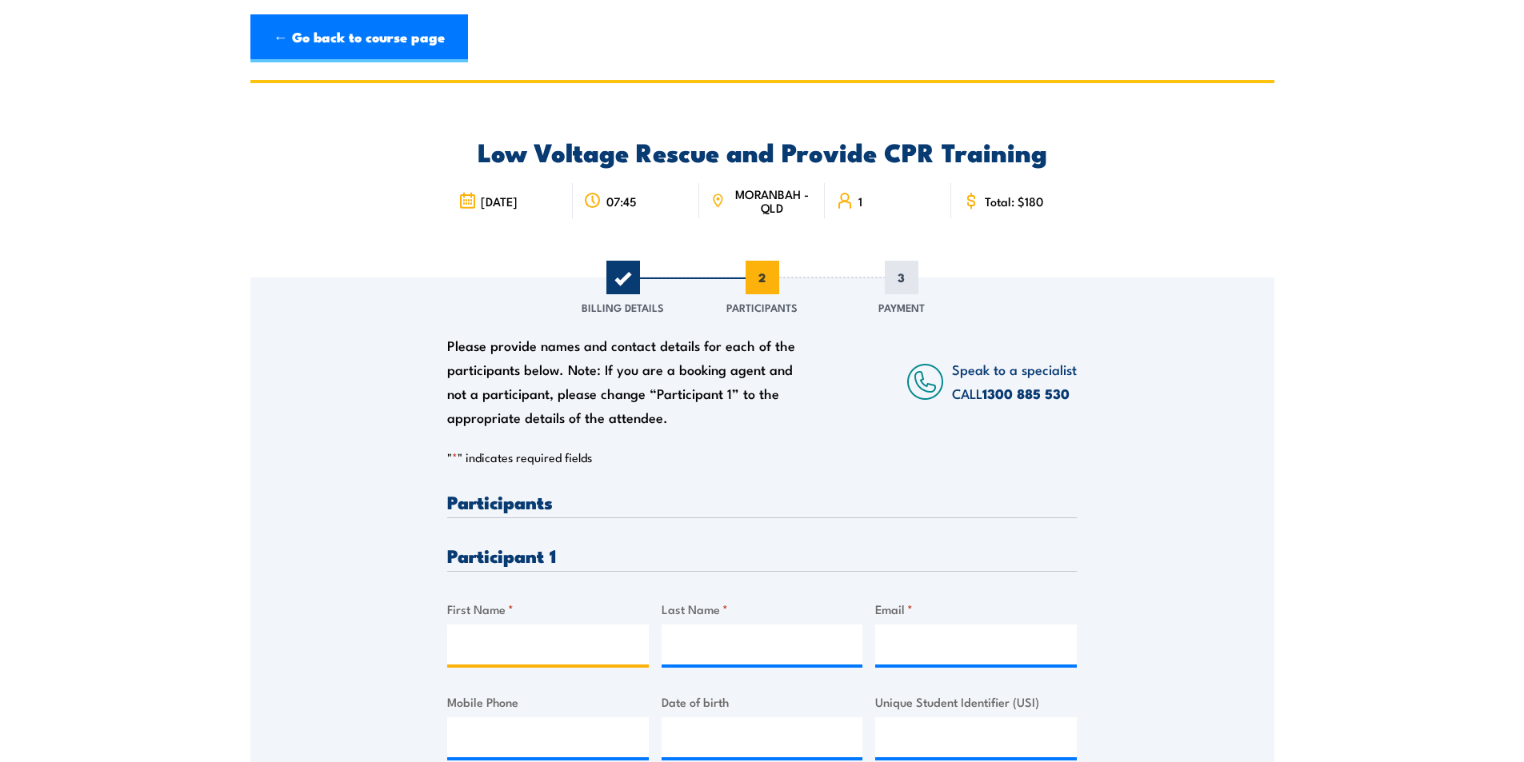
click at [496, 631] on input "First Name *" at bounding box center [548, 645] width 202 height 40
type input "[PERSON_NAME]"
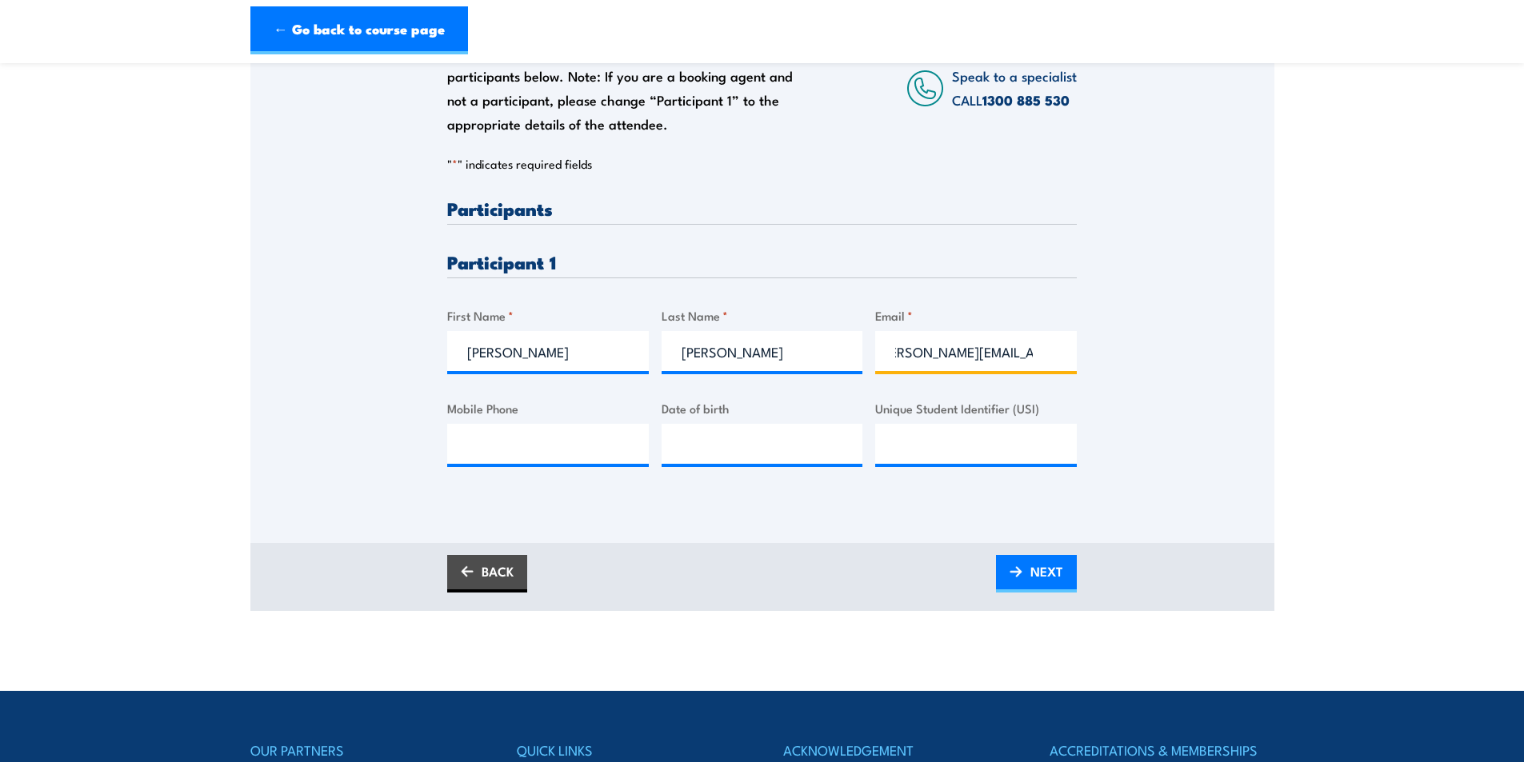
scroll to position [400, 0]
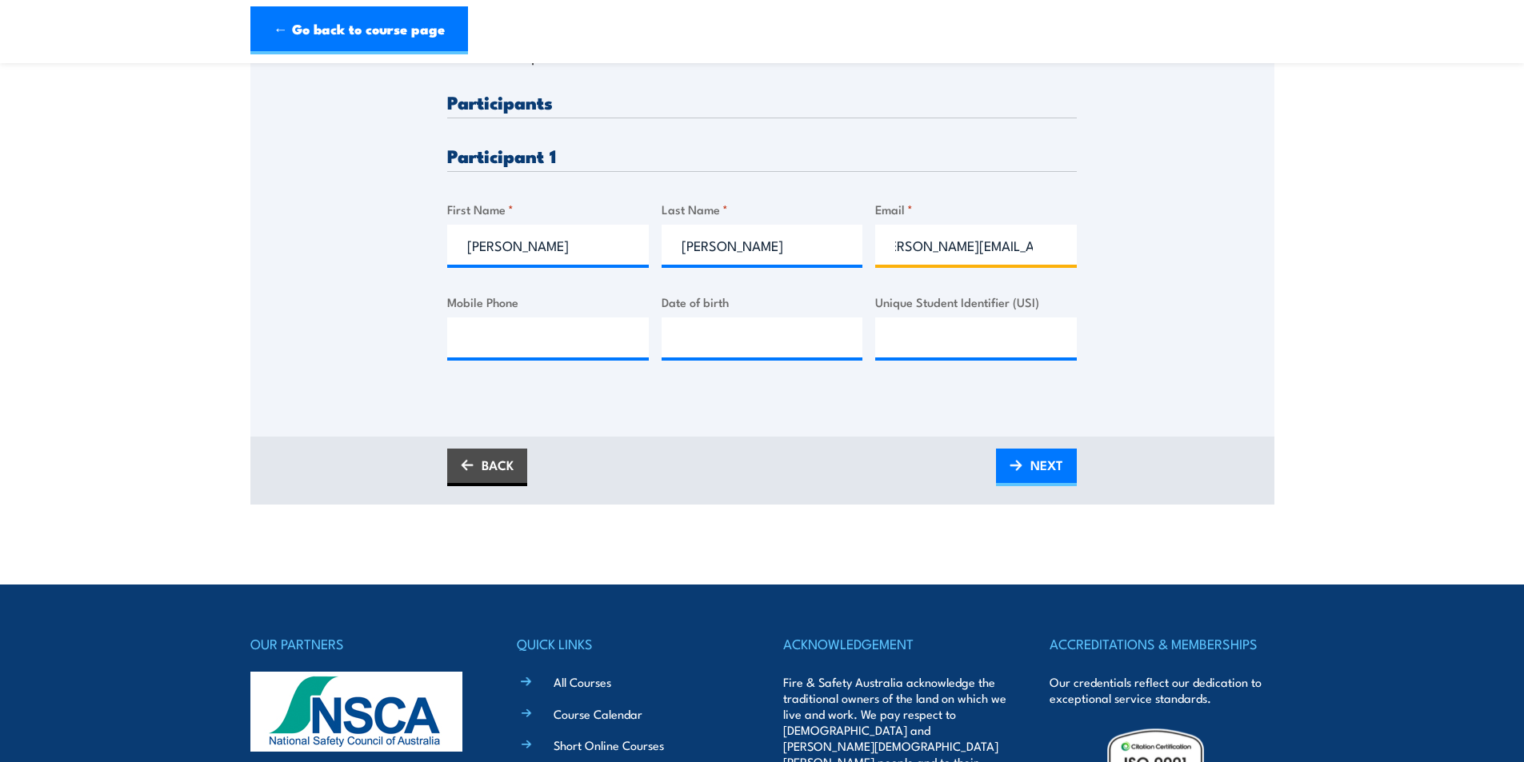
type input "[PERSON_NAME][EMAIL_ADDRESS][PERSON_NAME][DOMAIN_NAME]"
click at [513, 335] on input "Mobile Phone" at bounding box center [548, 338] width 202 height 40
type input "0419 955 896"
click at [673, 342] on input "__/__/____" at bounding box center [762, 338] width 202 height 40
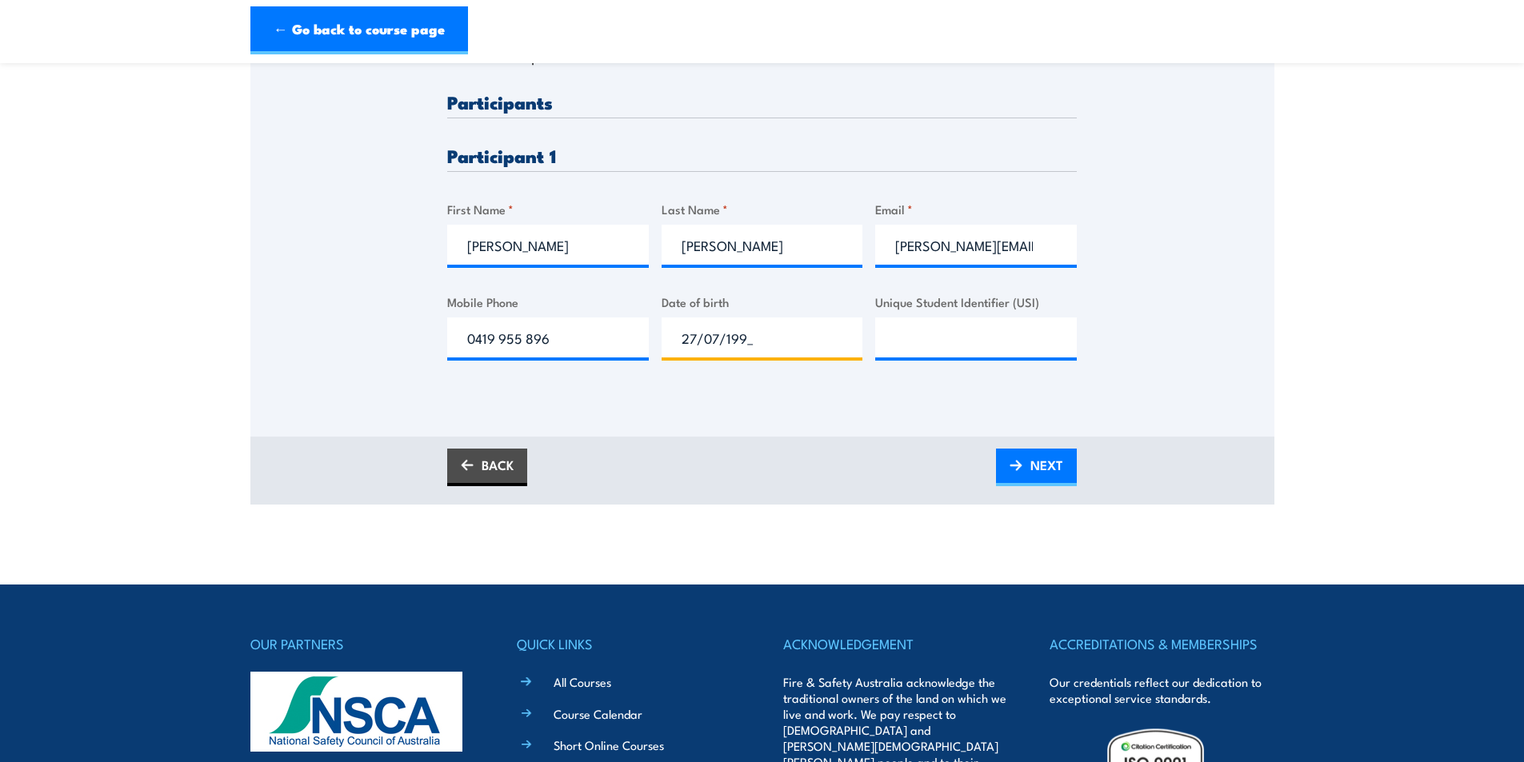
type input "[DATE]"
click at [953, 330] on input "Unique Student Identifier (USI)" at bounding box center [976, 338] width 202 height 40
type input "HL2MJYCNA8"
click at [1025, 472] on link "NEXT" at bounding box center [1036, 468] width 81 height 38
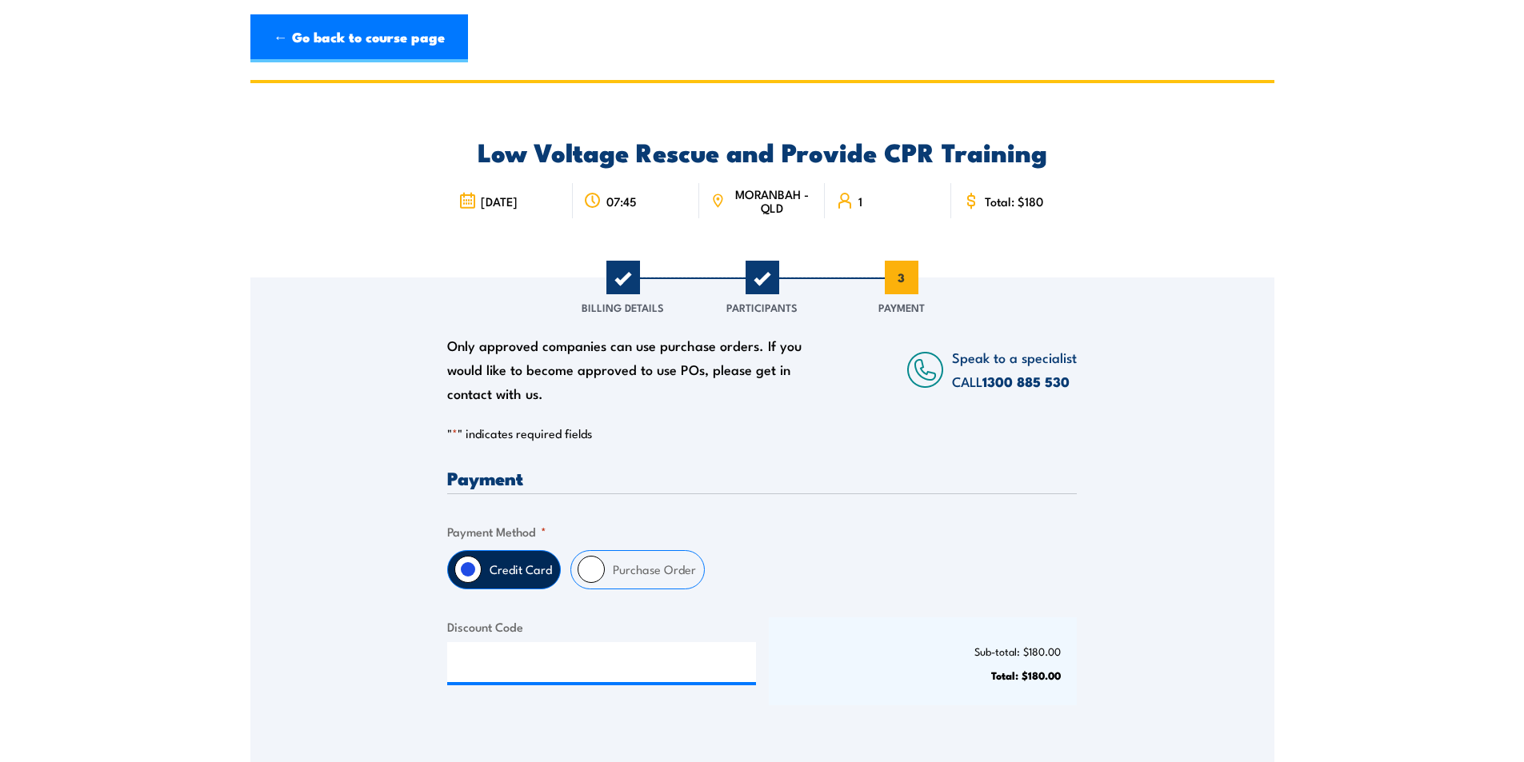
click at [608, 569] on label "Purchase Order" at bounding box center [654, 570] width 99 height 38
click at [605, 569] on input "Purchase Order" at bounding box center [590, 569] width 27 height 27
radio input "true"
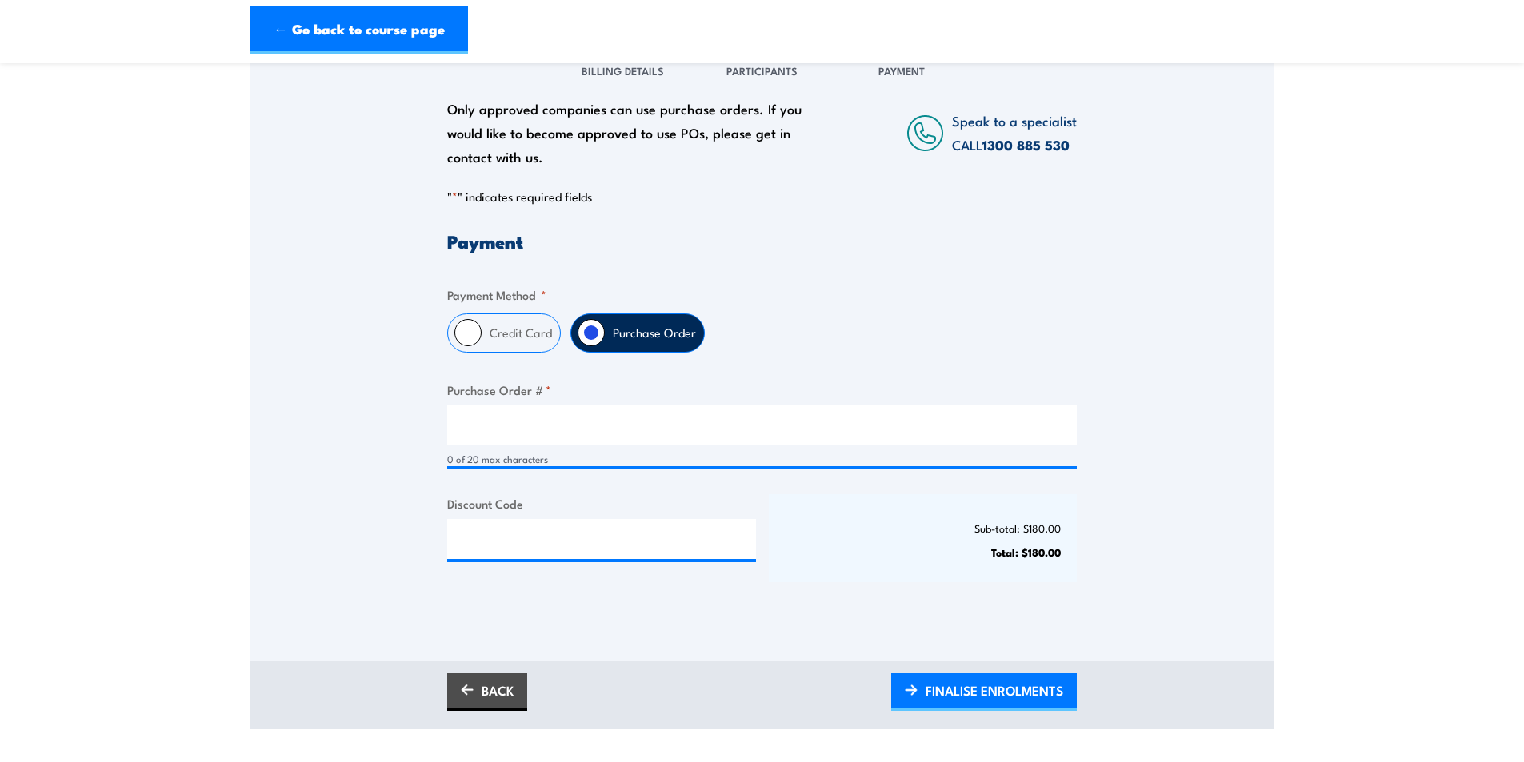
scroll to position [240, 0]
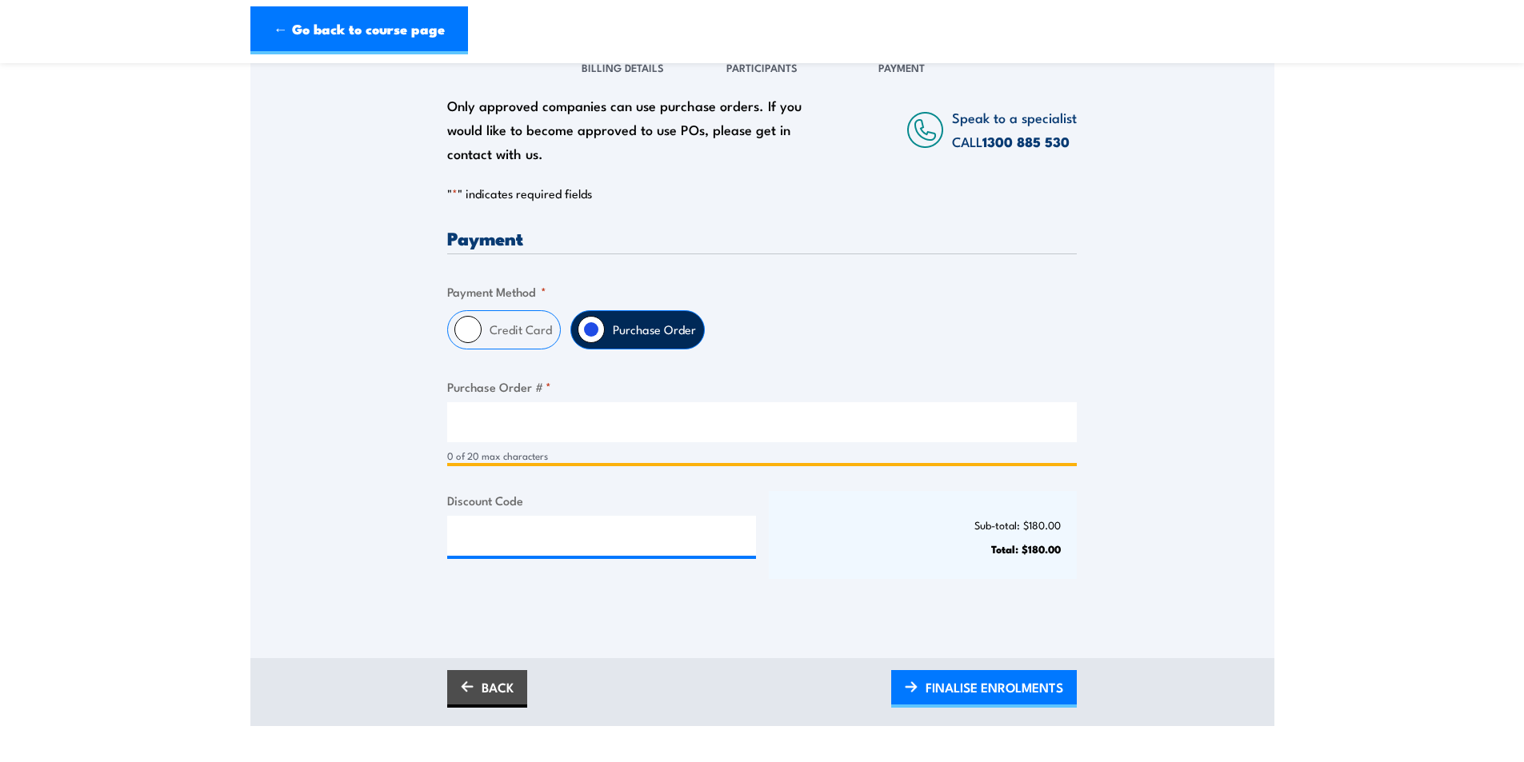
click at [538, 441] on input "Purchase Order # *" at bounding box center [761, 422] width 629 height 40
type input "4518265506"
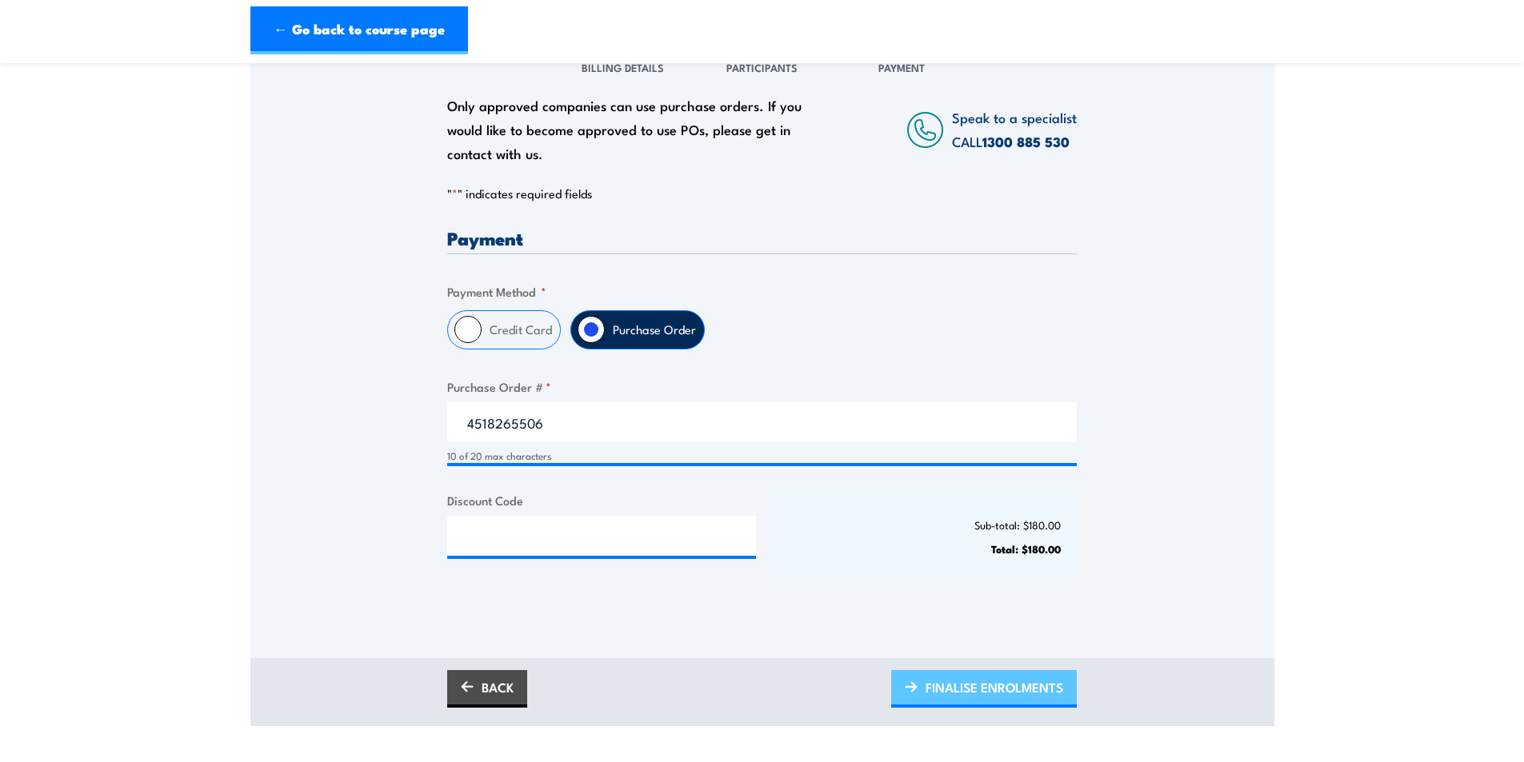
click at [989, 687] on span "FINALISE ENROLMENTS" at bounding box center [994, 687] width 138 height 42
